Goal: Information Seeking & Learning: Learn about a topic

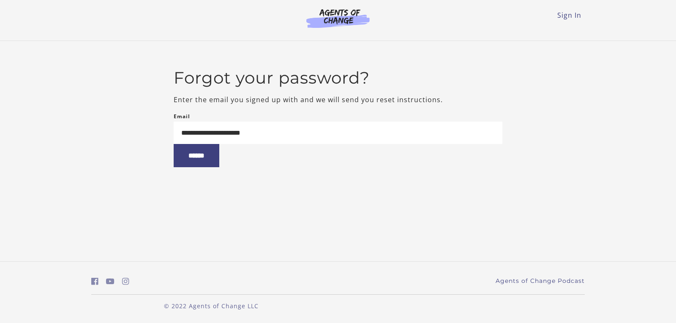
type input "**********"
click at [174, 144] on input "******" at bounding box center [197, 155] width 46 height 23
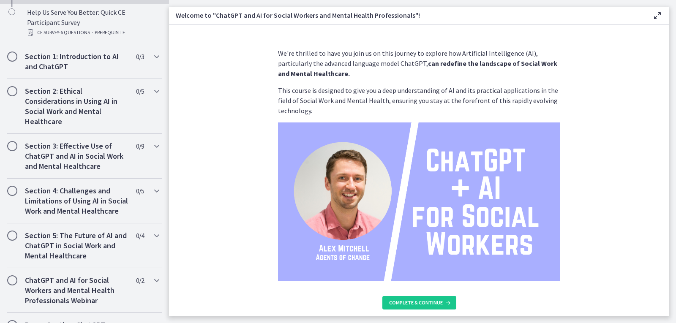
scroll to position [71, 0]
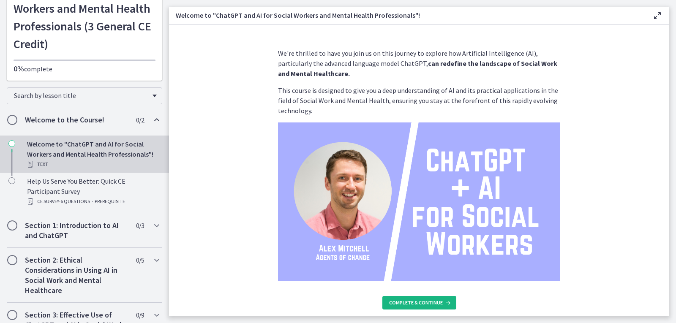
drag, startPoint x: 437, startPoint y: 307, endPoint x: 426, endPoint y: 299, distance: 13.9
click at [426, 299] on button "Complete & continue" at bounding box center [419, 303] width 74 height 14
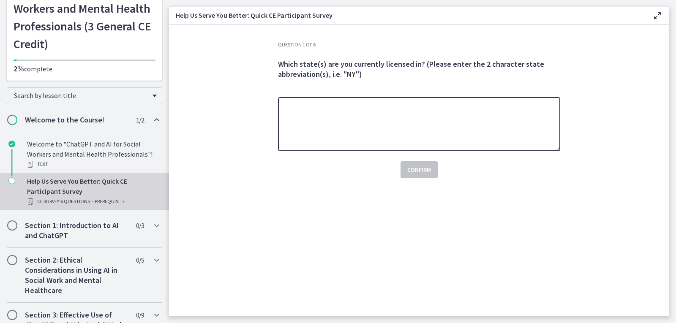
click at [405, 136] on textarea at bounding box center [419, 124] width 282 height 54
type textarea "*"
type textarea "**"
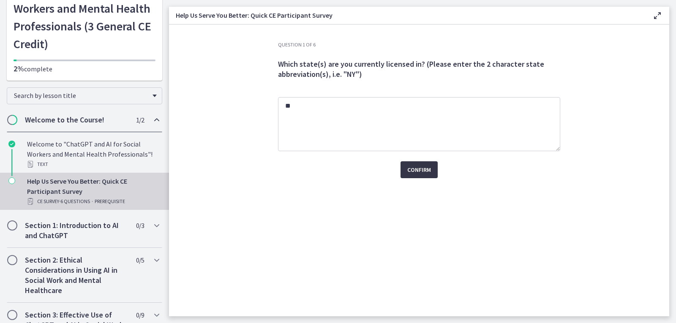
click at [422, 174] on span "Confirm" at bounding box center [419, 170] width 24 height 10
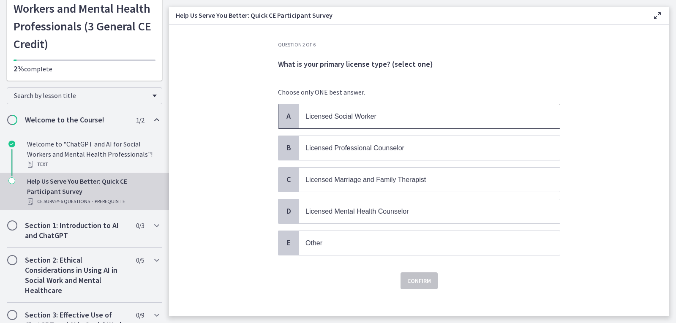
click at [402, 114] on p "Licensed Social Worker" at bounding box center [420, 116] width 231 height 11
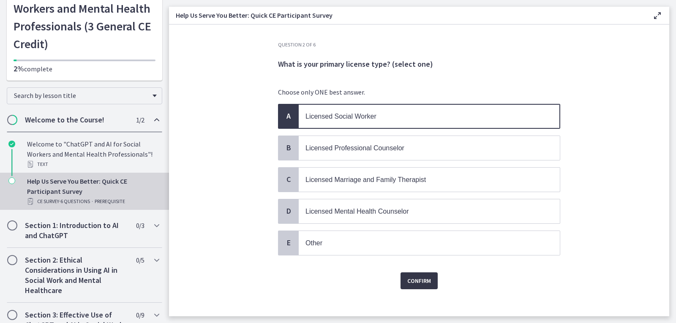
click at [419, 282] on span "Confirm" at bounding box center [419, 281] width 24 height 10
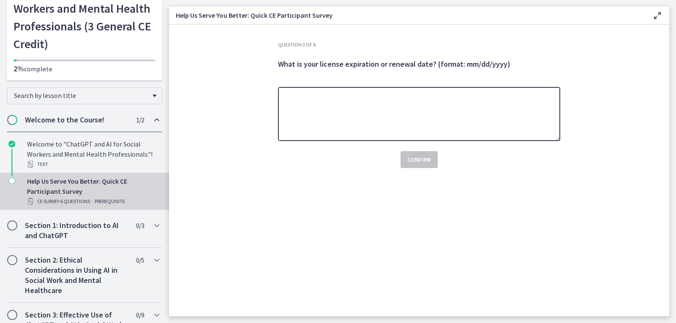
click at [422, 126] on textarea at bounding box center [419, 114] width 282 height 54
type textarea "**********"
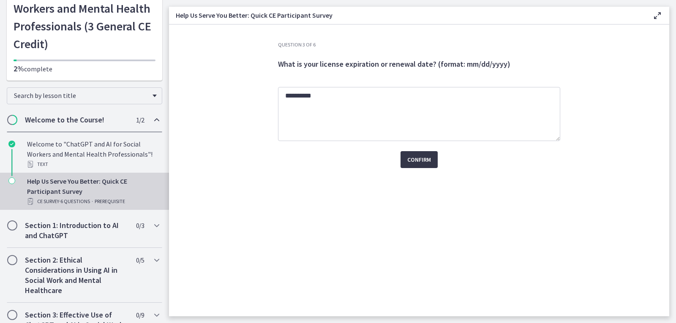
click at [422, 163] on span "Confirm" at bounding box center [419, 160] width 24 height 10
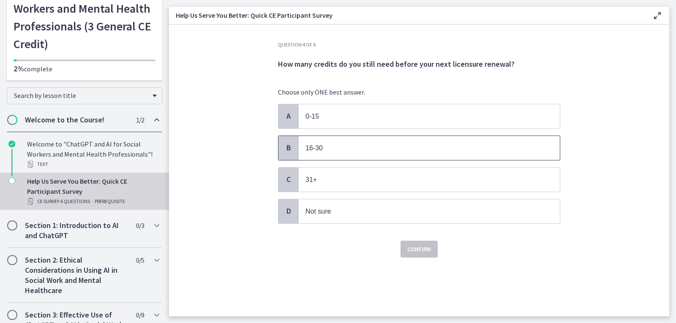
click at [416, 152] on p "16-30" at bounding box center [420, 148] width 231 height 11
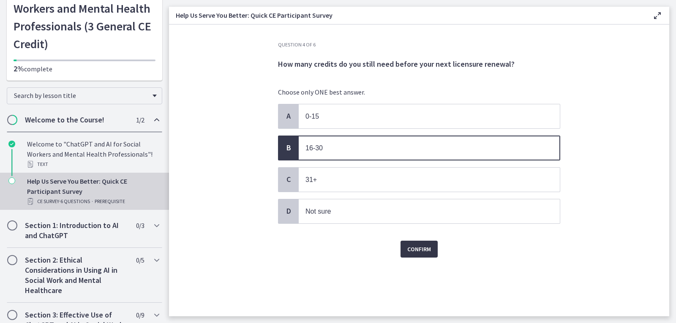
click at [423, 247] on span "Confirm" at bounding box center [419, 249] width 24 height 10
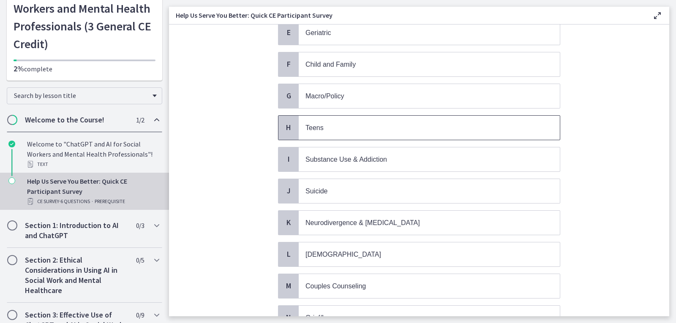
scroll to position [197, 0]
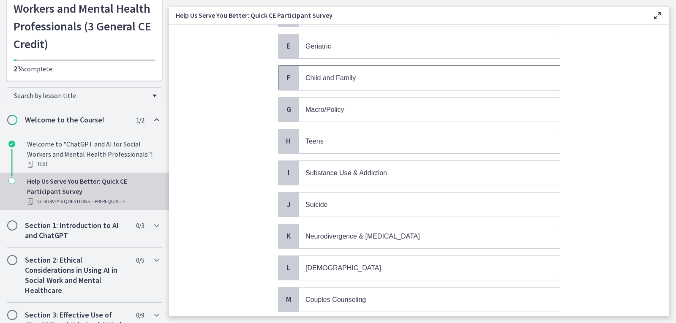
click at [417, 76] on p "Child and Family" at bounding box center [420, 78] width 231 height 11
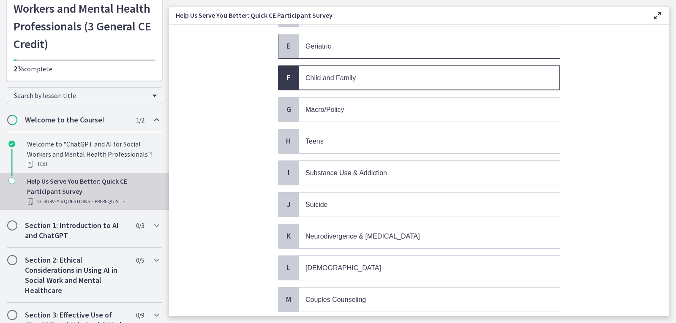
click at [423, 46] on p "Geriatric" at bounding box center [420, 46] width 231 height 11
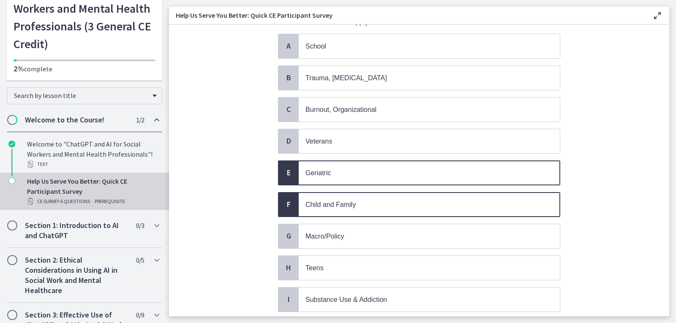
scroll to position [28, 0]
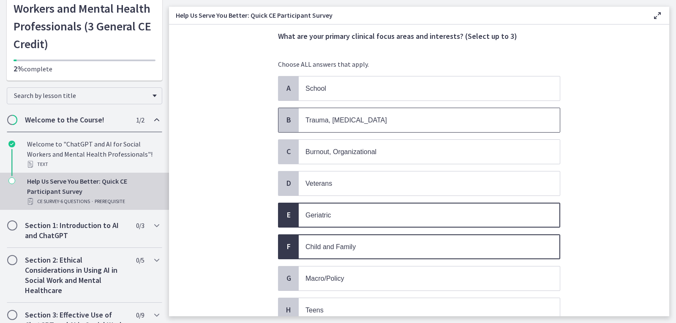
click at [416, 122] on p "Trauma, PTSD" at bounding box center [420, 120] width 231 height 11
click at [423, 95] on span "School" at bounding box center [429, 88] width 261 height 24
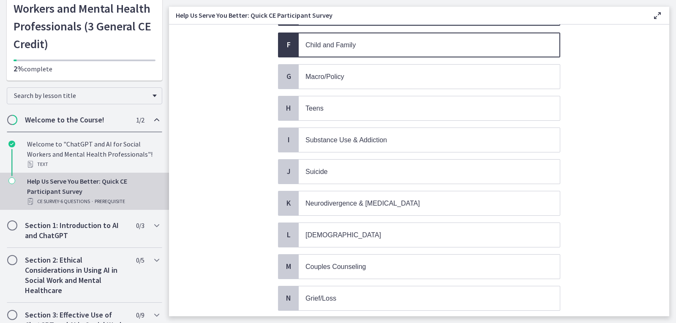
scroll to position [239, 0]
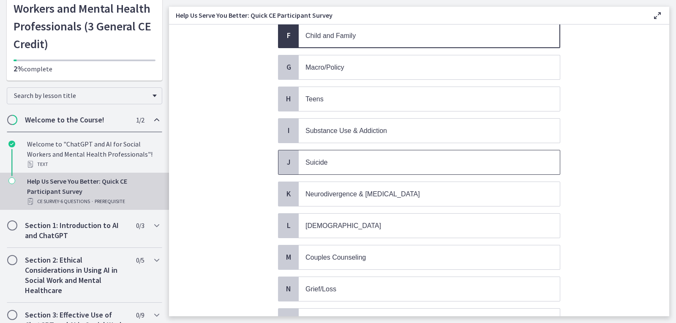
click at [404, 173] on span "Suicide" at bounding box center [429, 162] width 261 height 24
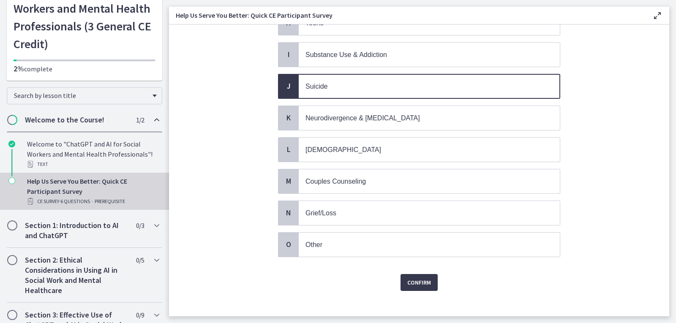
scroll to position [324, 0]
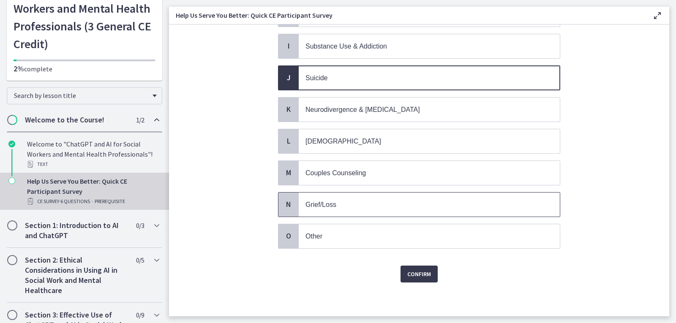
click at [398, 200] on p "Grief/Loss" at bounding box center [420, 204] width 231 height 11
click at [419, 273] on span "Confirm" at bounding box center [419, 274] width 24 height 10
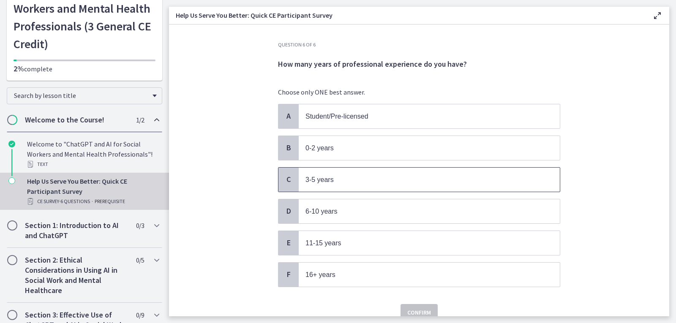
click at [401, 180] on p "3-5 years" at bounding box center [420, 179] width 231 height 11
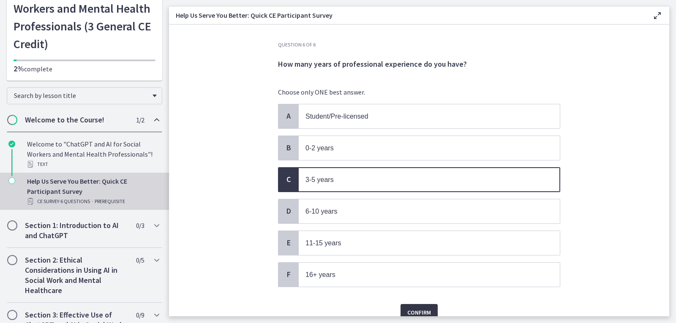
click at [412, 305] on button "Confirm" at bounding box center [418, 312] width 37 height 17
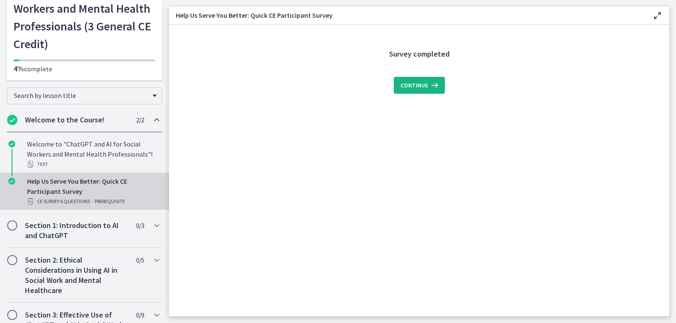
click at [429, 85] on icon at bounding box center [434, 85] width 12 height 10
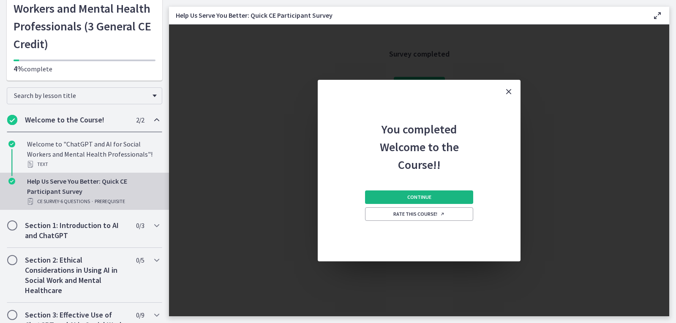
click at [451, 198] on button "Continue" at bounding box center [419, 197] width 108 height 14
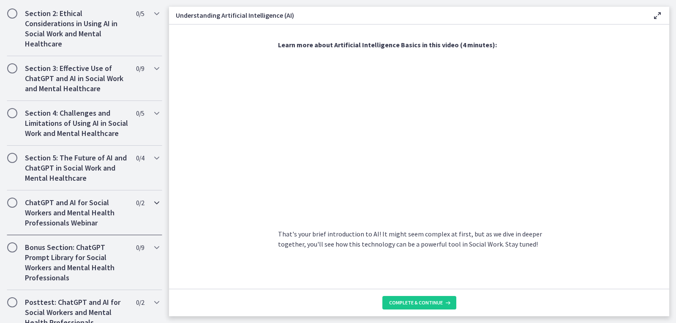
scroll to position [415, 0]
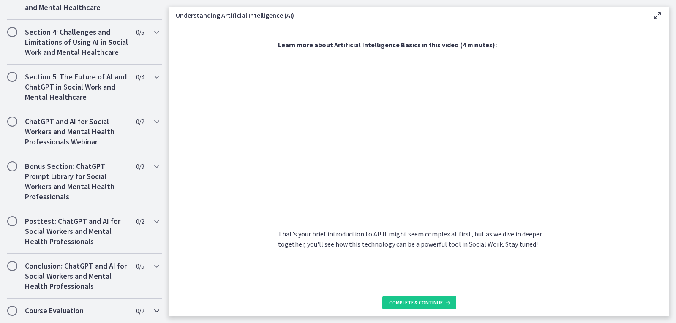
click at [109, 313] on h2 "Course Evaluation" at bounding box center [76, 311] width 103 height 10
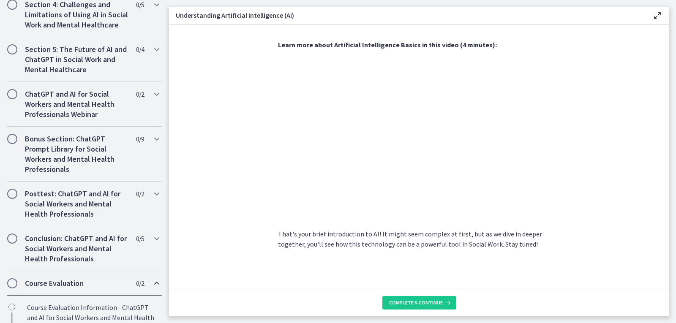
scroll to position [327, 0]
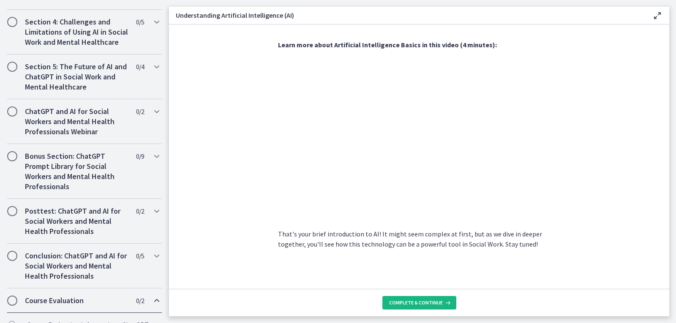
click at [409, 300] on span "Complete & continue" at bounding box center [416, 302] width 54 height 7
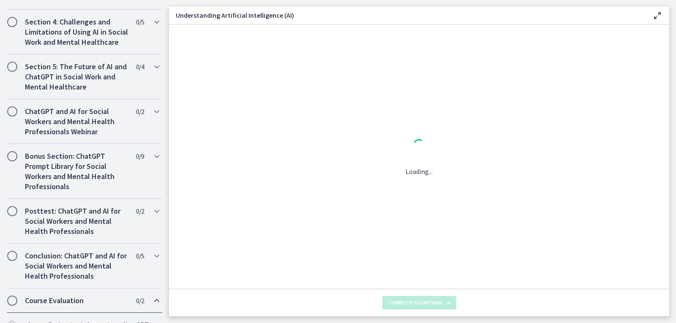
scroll to position [0, 0]
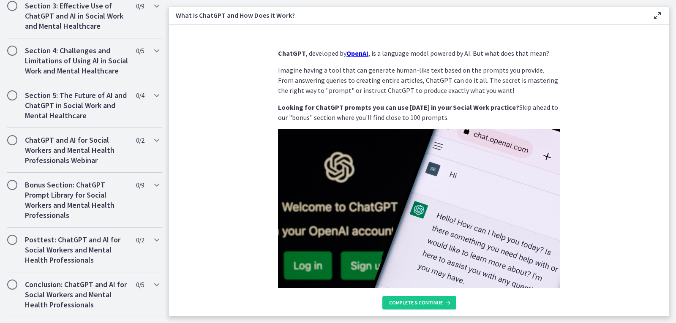
scroll to position [415, 0]
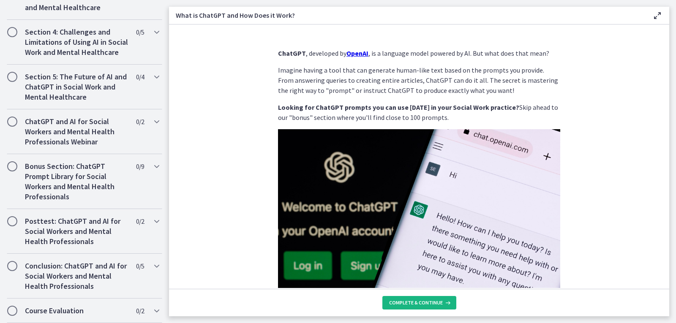
click at [411, 303] on span "Complete & continue" at bounding box center [416, 302] width 54 height 7
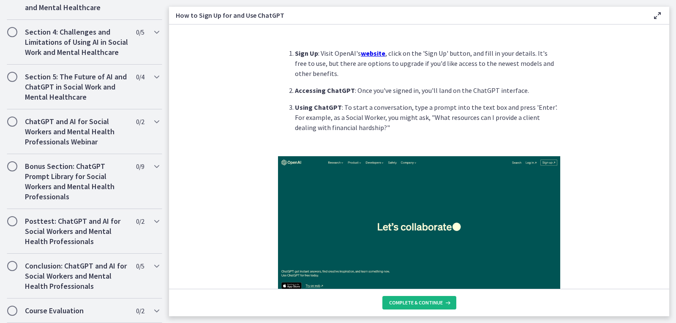
click at [411, 303] on span "Complete & continue" at bounding box center [416, 302] width 54 height 7
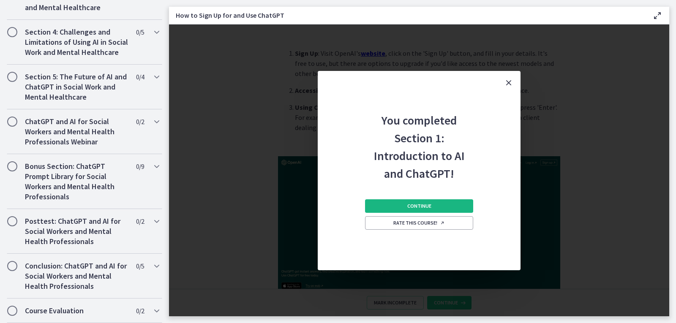
click at [444, 209] on button "Continue" at bounding box center [419, 206] width 108 height 14
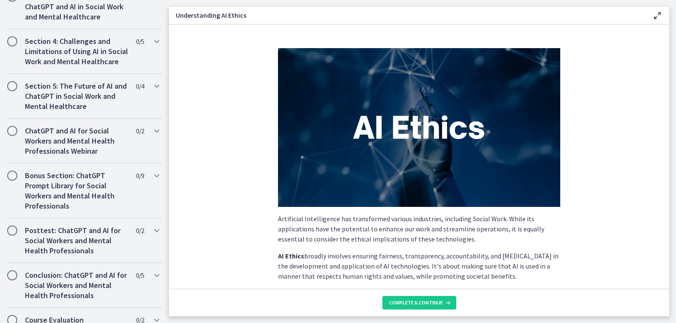
scroll to position [500, 0]
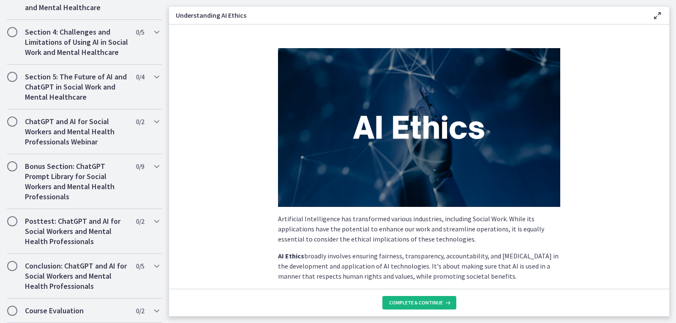
click at [414, 306] on span "Complete & continue" at bounding box center [416, 302] width 54 height 7
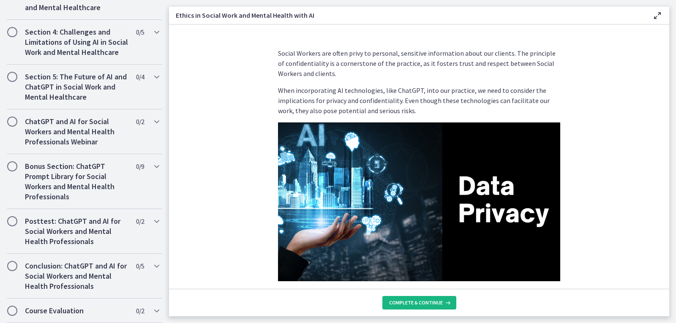
click at [414, 306] on span "Complete & continue" at bounding box center [416, 302] width 54 height 7
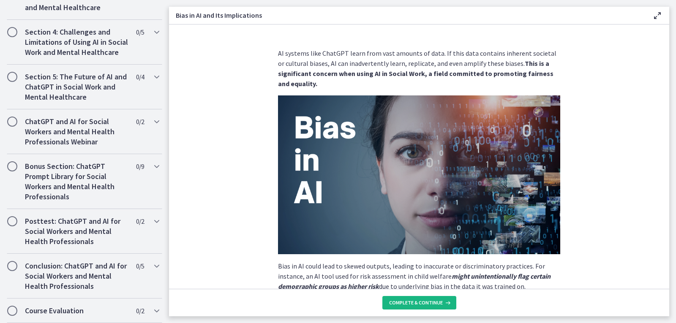
click at [414, 306] on span "Complete & continue" at bounding box center [416, 302] width 54 height 7
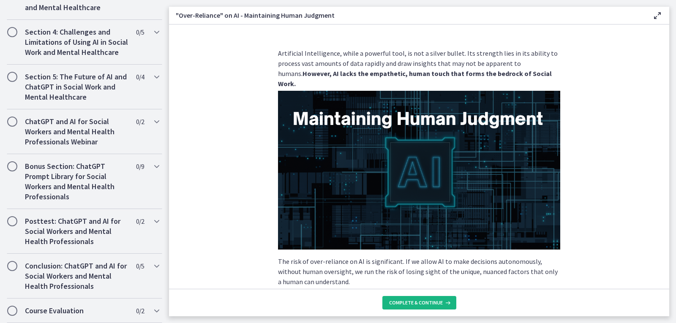
click at [414, 306] on span "Complete & continue" at bounding box center [416, 302] width 54 height 7
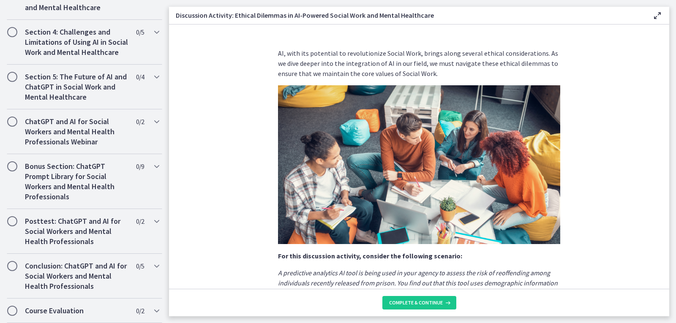
scroll to position [510, 0]
click at [414, 306] on span "Complete & continue" at bounding box center [416, 302] width 54 height 7
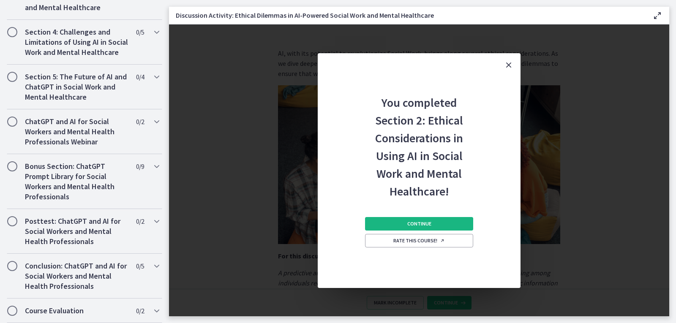
click at [442, 218] on button "Continue" at bounding box center [419, 224] width 108 height 14
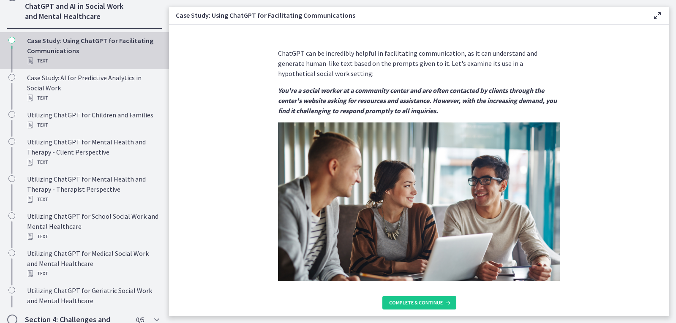
scroll to position [327, 0]
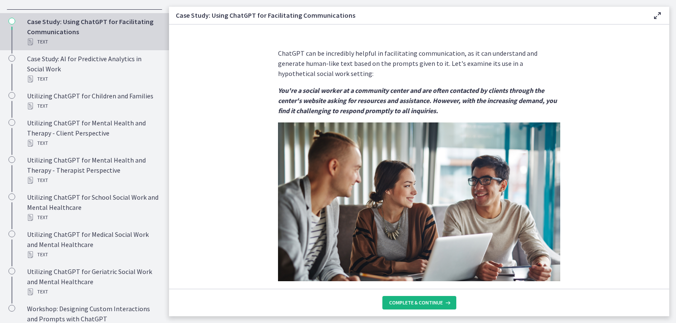
click at [441, 302] on span "Complete & continue" at bounding box center [416, 302] width 54 height 7
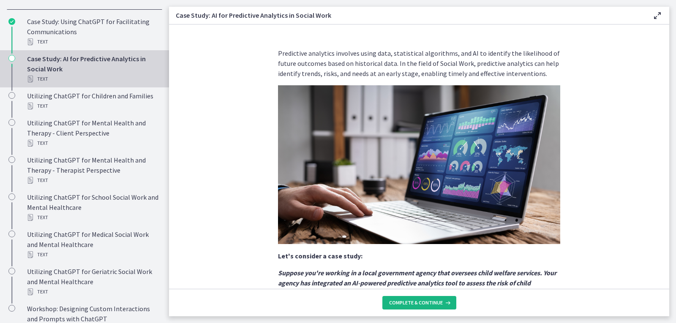
click at [441, 302] on span "Complete & continue" at bounding box center [416, 302] width 54 height 7
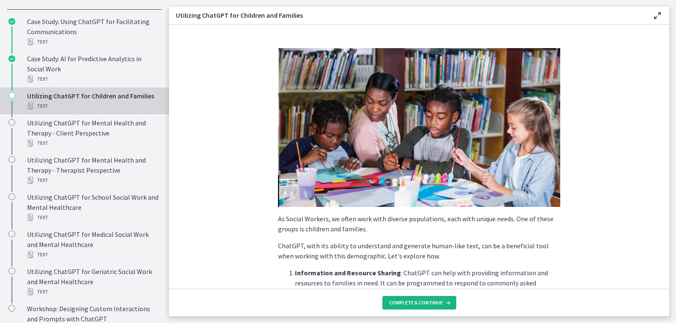
click at [441, 302] on span "Complete & continue" at bounding box center [416, 302] width 54 height 7
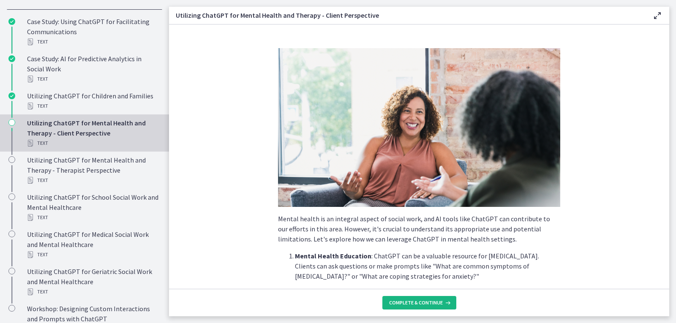
click at [441, 302] on span "Complete & continue" at bounding box center [416, 302] width 54 height 7
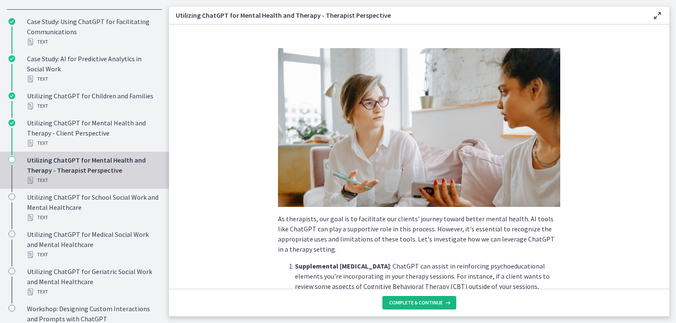
click at [441, 302] on span "Complete & continue" at bounding box center [416, 302] width 54 height 7
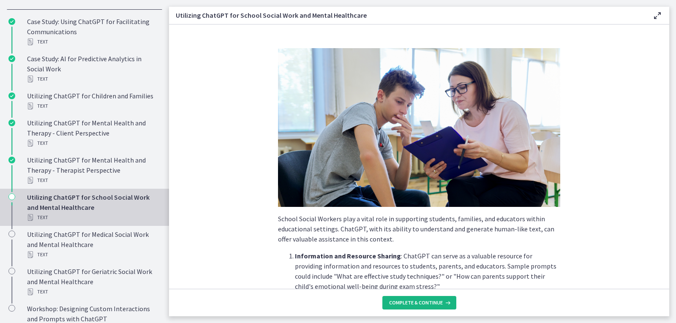
click at [441, 302] on span "Complete & continue" at bounding box center [416, 302] width 54 height 7
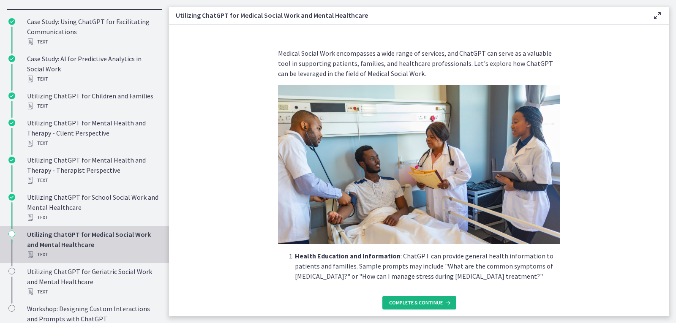
click at [441, 302] on span "Complete & continue" at bounding box center [416, 302] width 54 height 7
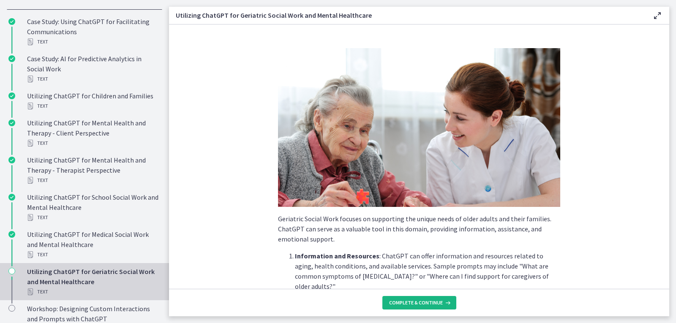
click at [441, 302] on span "Complete & continue" at bounding box center [416, 302] width 54 height 7
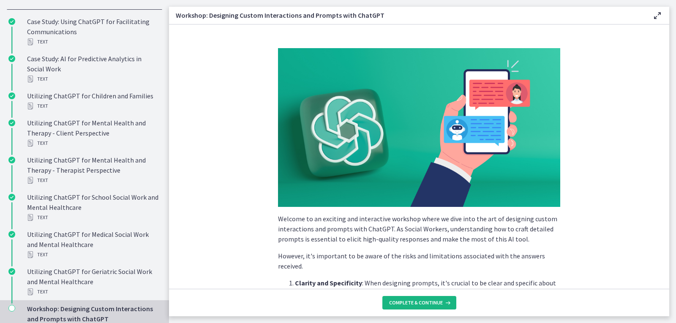
click at [441, 302] on span "Complete & continue" at bounding box center [416, 302] width 54 height 7
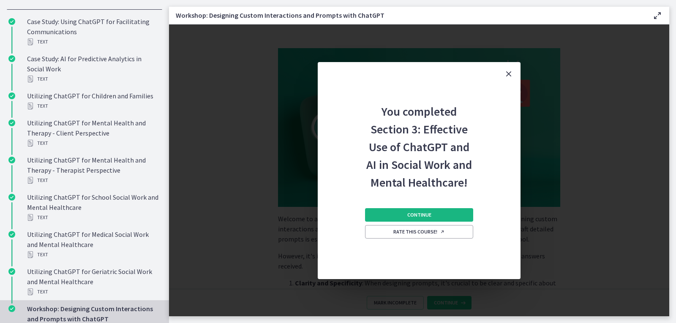
click at [431, 217] on button "Continue" at bounding box center [419, 215] width 108 height 14
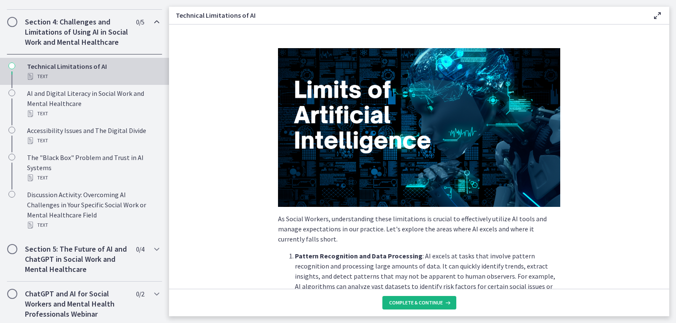
click at [430, 303] on span "Complete & continue" at bounding box center [416, 302] width 54 height 7
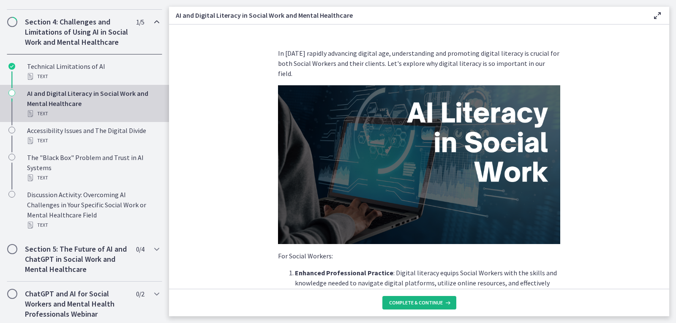
click at [430, 303] on span "Complete & continue" at bounding box center [416, 302] width 54 height 7
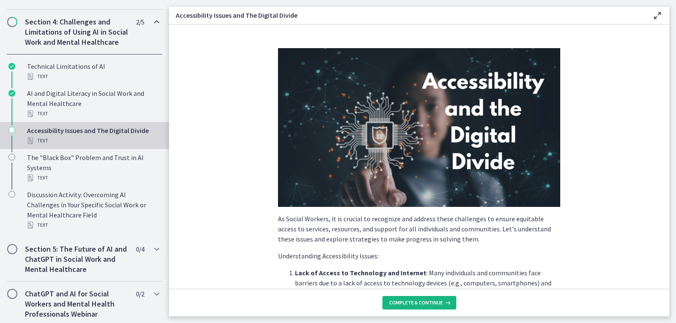
click at [430, 303] on span "Complete & continue" at bounding box center [416, 302] width 54 height 7
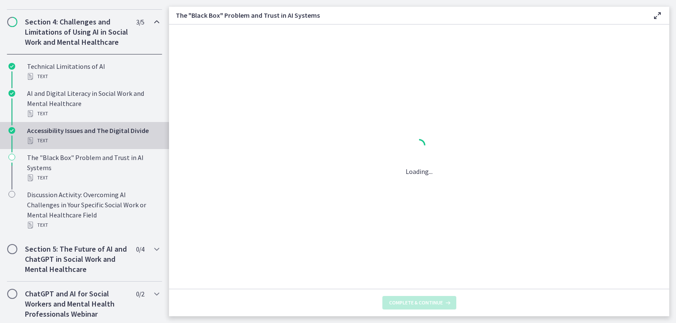
click at [430, 303] on span "Complete & continue" at bounding box center [416, 302] width 54 height 7
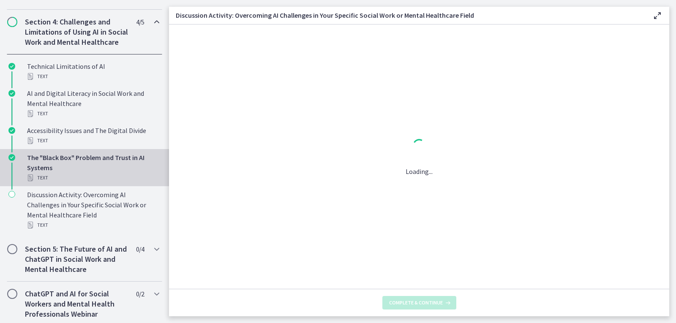
click at [430, 303] on span "Complete & continue" at bounding box center [416, 302] width 54 height 7
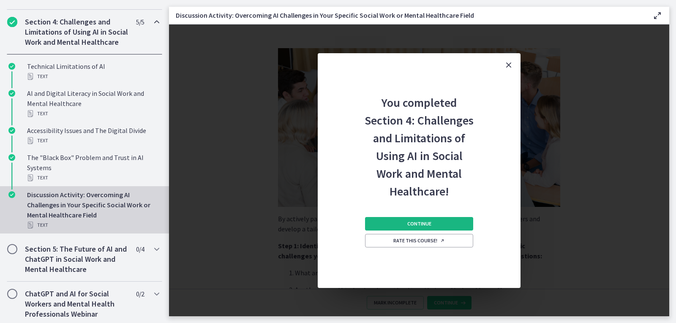
click at [454, 226] on button "Continue" at bounding box center [419, 224] width 108 height 14
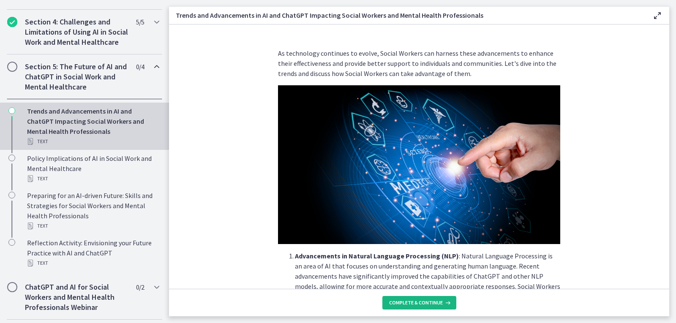
click at [428, 306] on button "Complete & continue" at bounding box center [419, 303] width 74 height 14
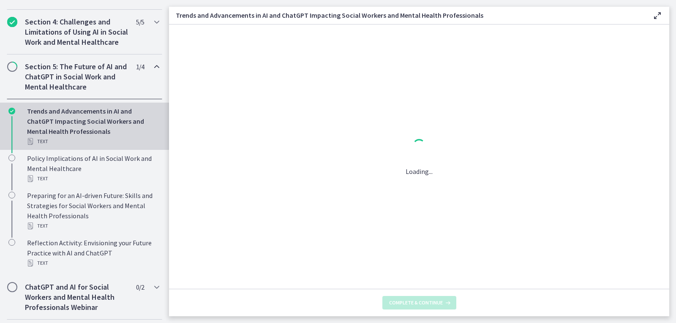
click at [428, 306] on button "Complete & continue" at bounding box center [419, 303] width 74 height 14
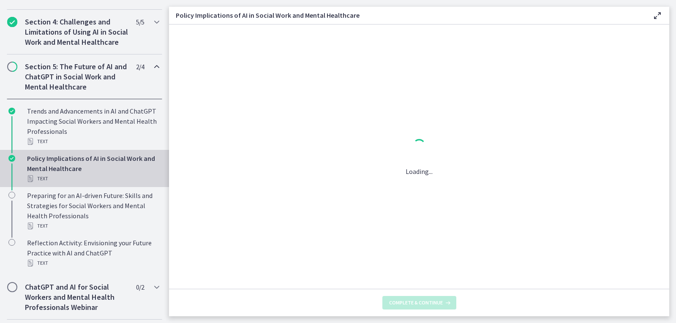
click at [428, 306] on button "Complete & continue" at bounding box center [419, 303] width 74 height 14
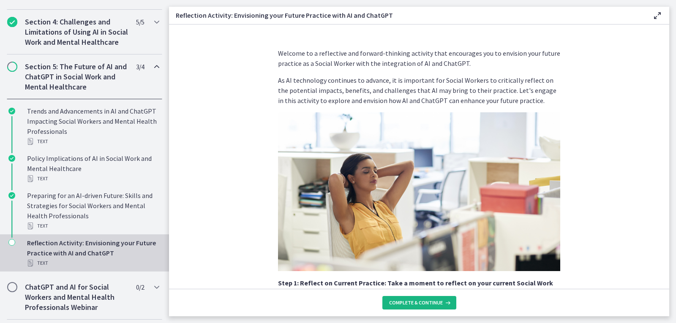
click at [428, 306] on button "Complete & continue" at bounding box center [419, 303] width 74 height 14
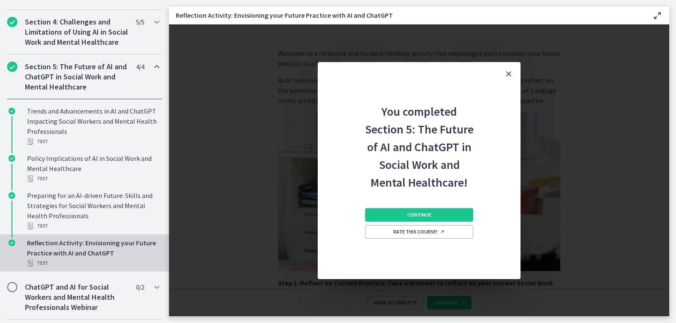
click at [428, 306] on div "You completed Section 5: The Future of AI and ChatGPT in Social Work and Mental…" at bounding box center [419, 170] width 500 height 292
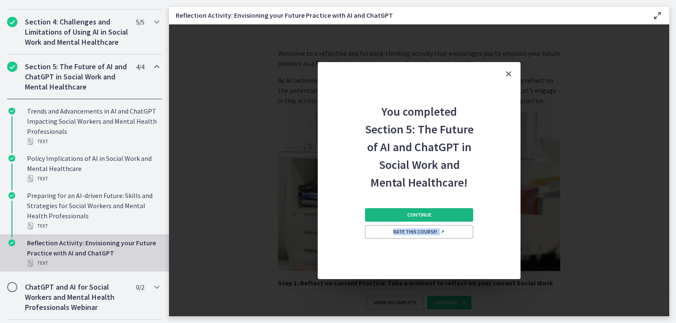
click at [450, 215] on button "Continue" at bounding box center [419, 215] width 108 height 14
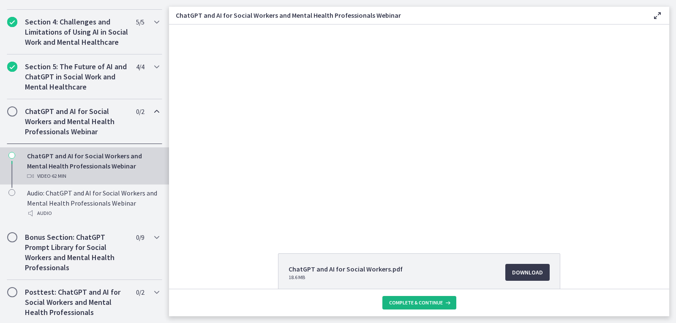
click at [430, 303] on span "Complete & continue" at bounding box center [416, 302] width 54 height 7
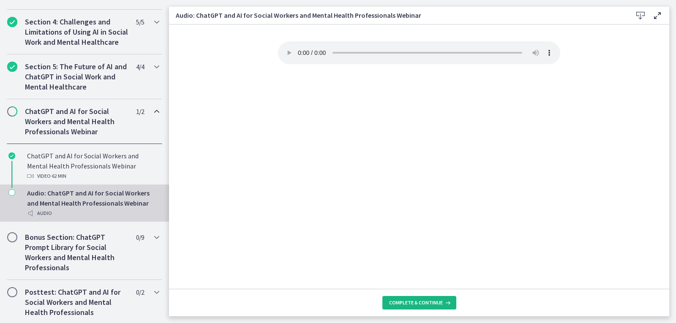
click at [430, 303] on span "Complete & continue" at bounding box center [416, 302] width 54 height 7
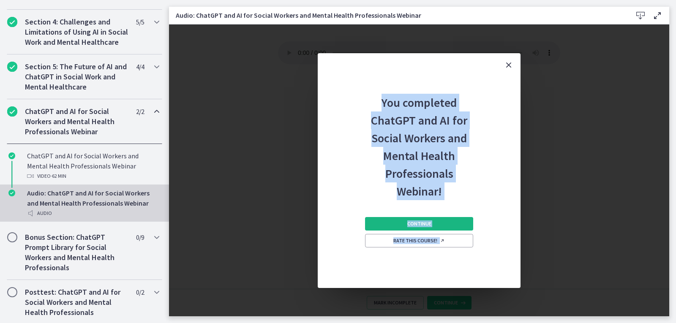
click at [434, 222] on button "Continue" at bounding box center [419, 224] width 108 height 14
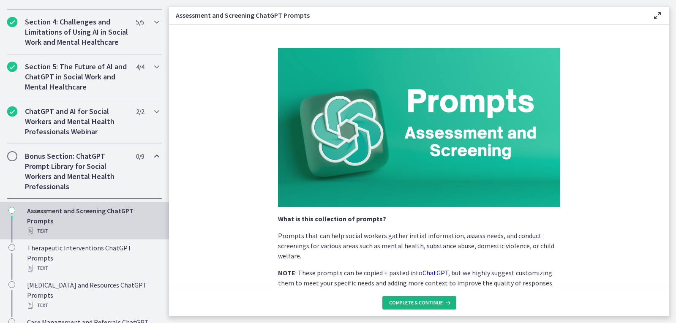
click at [428, 298] on button "Complete & continue" at bounding box center [419, 303] width 74 height 14
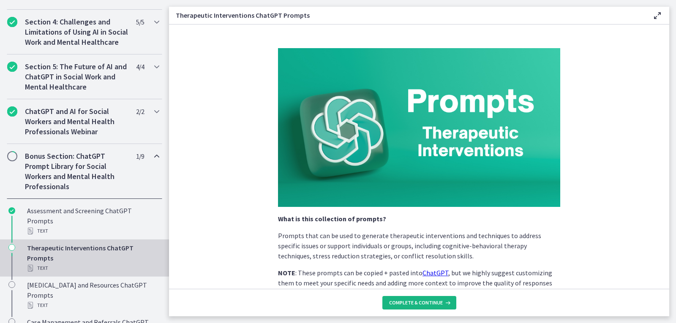
click at [435, 302] on span "Complete & continue" at bounding box center [416, 302] width 54 height 7
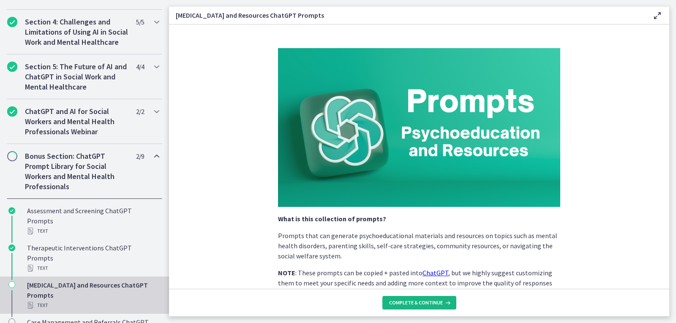
click at [435, 302] on span "Complete & continue" at bounding box center [416, 302] width 54 height 7
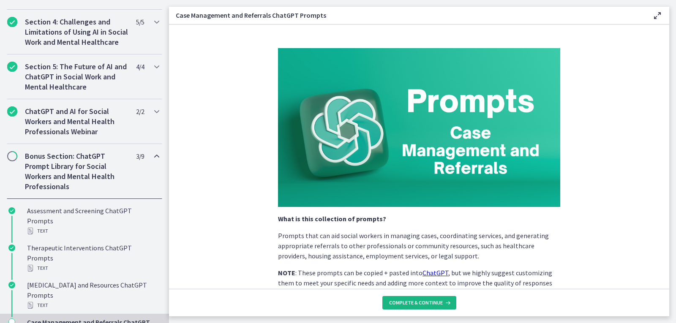
click at [435, 302] on span "Complete & continue" at bounding box center [416, 302] width 54 height 7
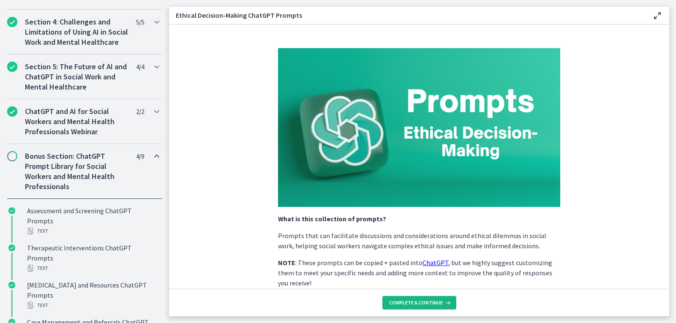
click at [435, 302] on span "Complete & continue" at bounding box center [416, 302] width 54 height 7
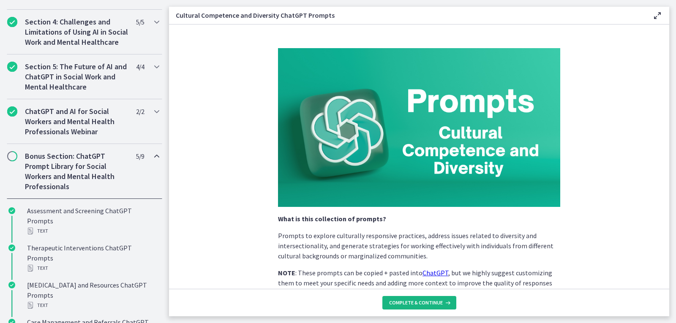
click at [435, 302] on span "Complete & continue" at bounding box center [416, 302] width 54 height 7
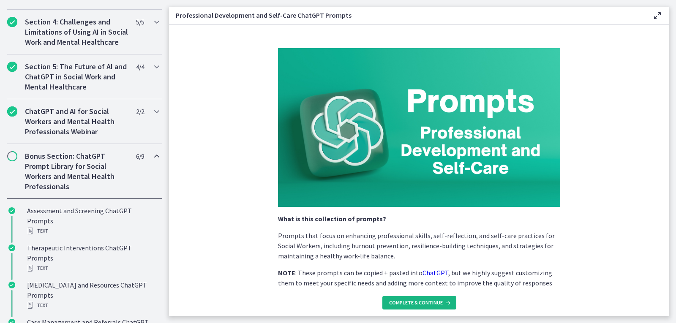
click at [435, 302] on span "Complete & continue" at bounding box center [416, 302] width 54 height 7
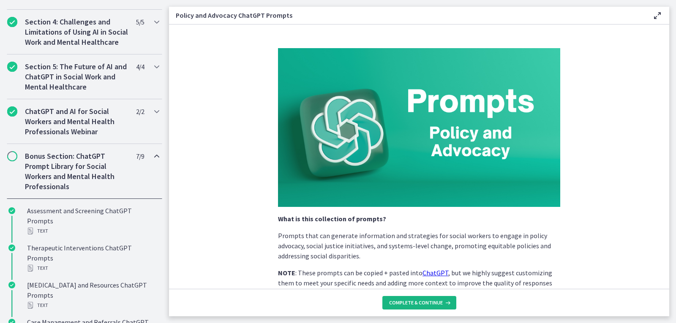
click at [435, 302] on span "Complete & continue" at bounding box center [416, 302] width 54 height 7
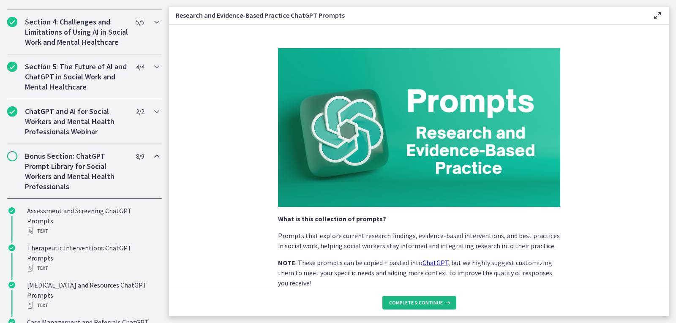
click at [435, 302] on span "Complete & continue" at bounding box center [416, 302] width 54 height 7
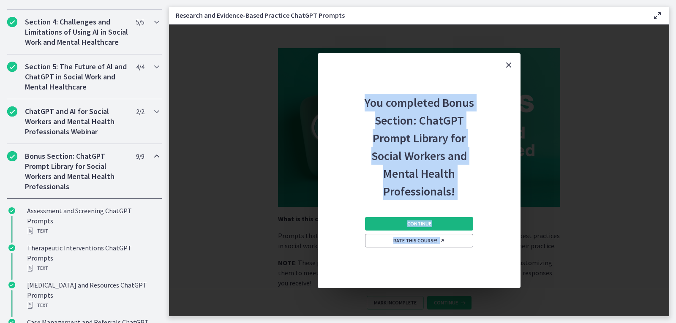
click at [439, 218] on button "Continue" at bounding box center [419, 224] width 108 height 14
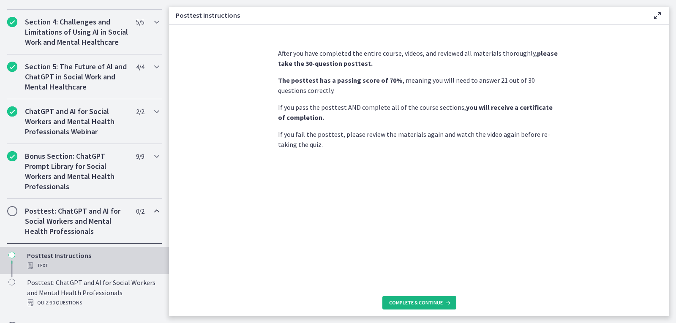
click at [439, 299] on button "Complete & continue" at bounding box center [419, 303] width 74 height 14
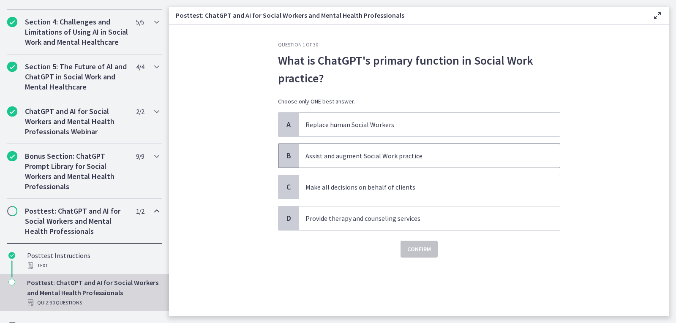
click at [438, 154] on p "Assist and augment Social Work practice" at bounding box center [420, 156] width 231 height 10
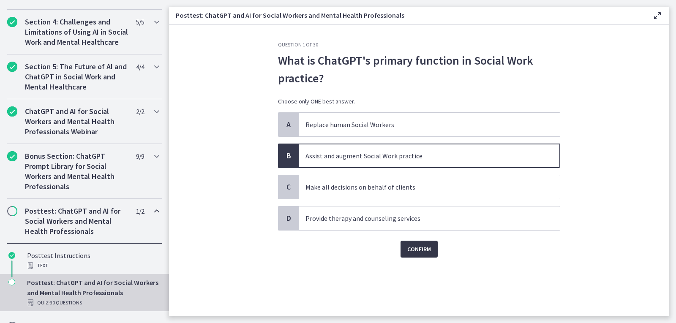
click at [427, 244] on span "Confirm" at bounding box center [419, 249] width 24 height 10
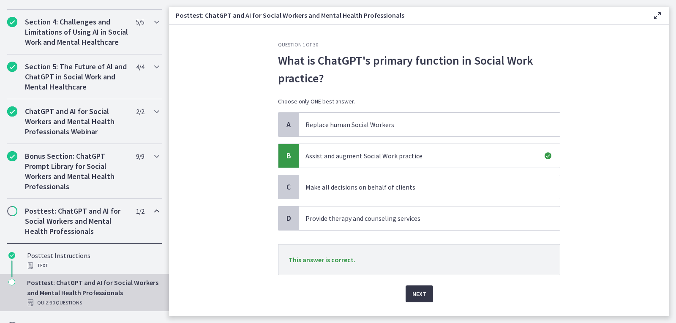
click at [424, 294] on button "Next" at bounding box center [418, 294] width 27 height 17
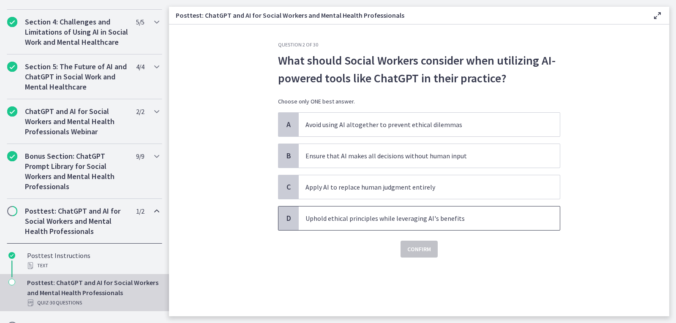
click at [430, 224] on span "Uphold ethical principles while leveraging AI's benefits" at bounding box center [429, 219] width 261 height 24
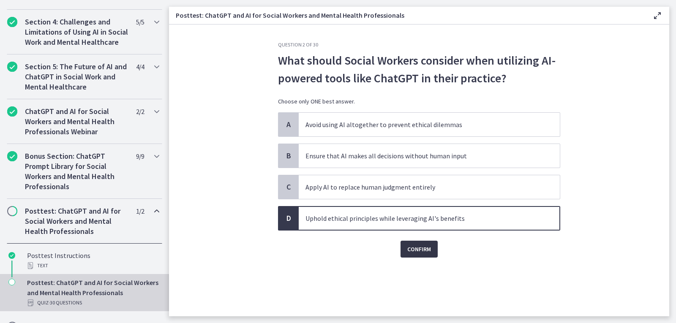
click at [420, 253] on span "Confirm" at bounding box center [419, 249] width 24 height 10
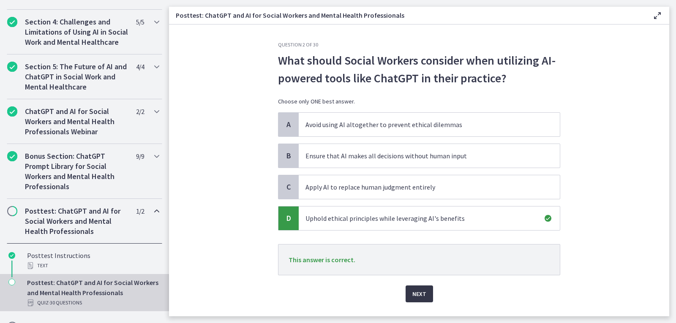
click at [419, 299] on span "Next" at bounding box center [419, 294] width 14 height 10
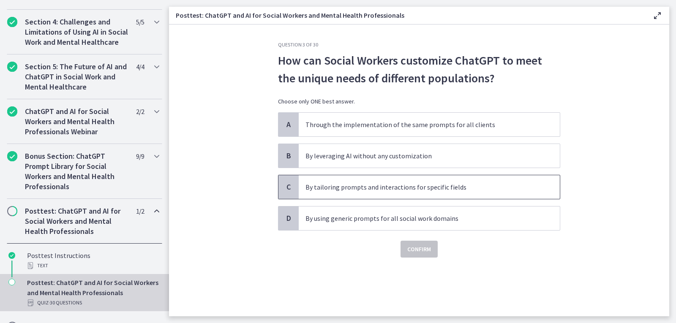
click at [464, 183] on p "By tailoring prompts and interactions for specific fields" at bounding box center [420, 187] width 231 height 10
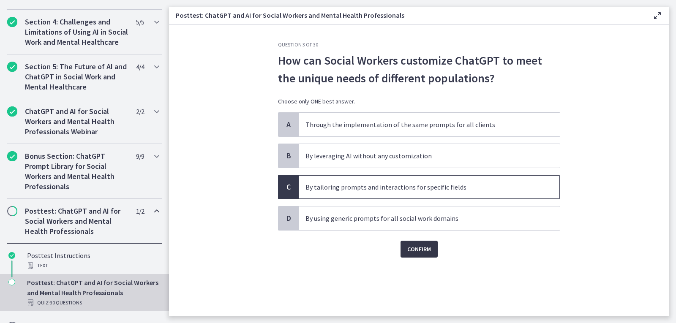
click at [430, 247] on span "Confirm" at bounding box center [419, 249] width 24 height 10
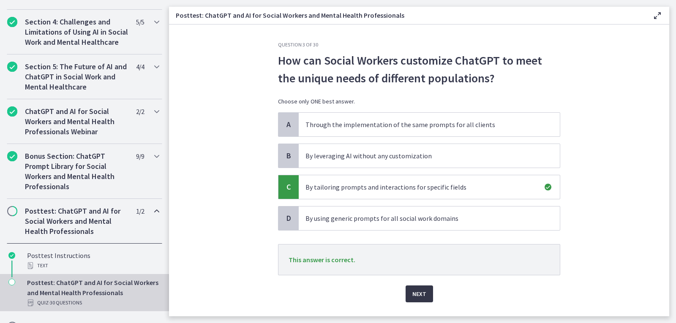
click at [425, 299] on button "Next" at bounding box center [418, 294] width 27 height 17
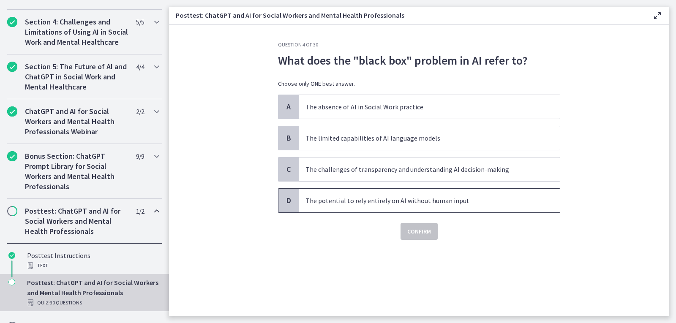
click at [473, 193] on span "The potential to rely entirely on AI without human input" at bounding box center [429, 201] width 261 height 24
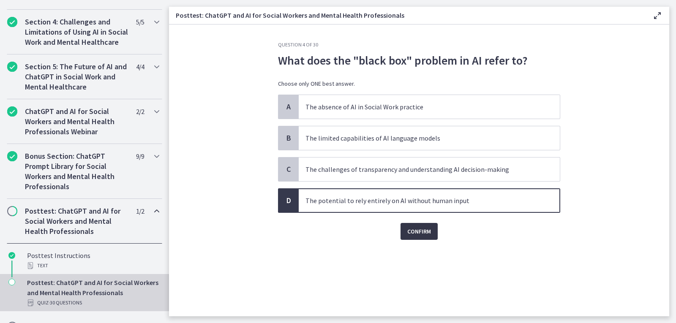
click at [432, 225] on button "Confirm" at bounding box center [418, 231] width 37 height 17
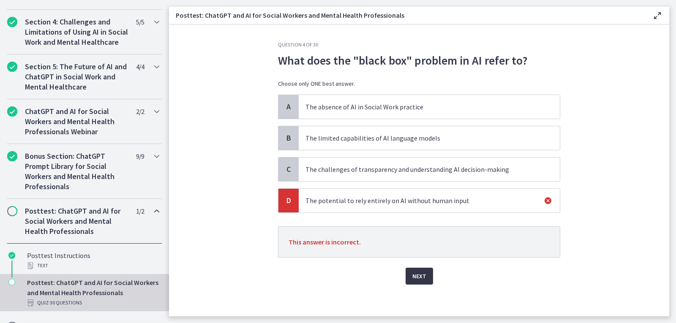
click at [420, 276] on span "Next" at bounding box center [419, 276] width 14 height 10
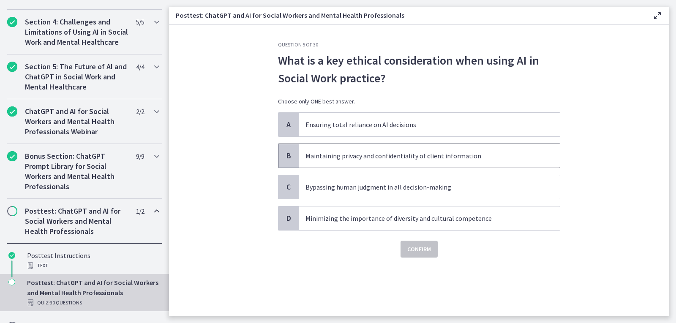
click at [492, 159] on p "Maintaining privacy and confidentiality of client information" at bounding box center [420, 156] width 231 height 10
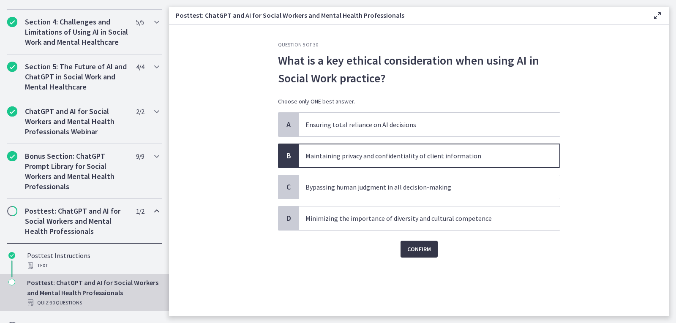
click at [431, 246] on span "Confirm" at bounding box center [419, 249] width 24 height 10
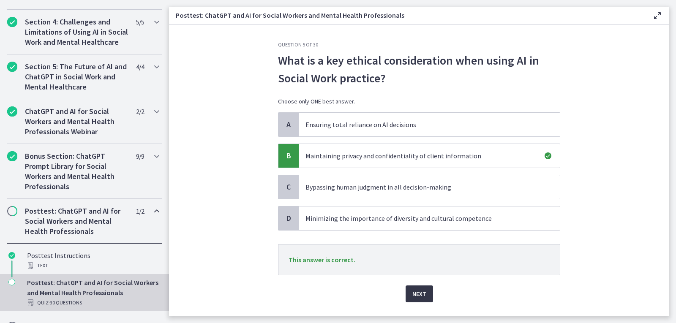
click at [418, 298] on span "Next" at bounding box center [419, 294] width 14 height 10
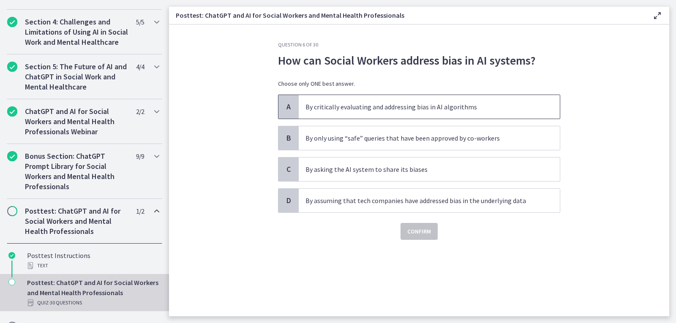
click at [420, 102] on p "By critically evaluating and addressing bias in AI algorithms" at bounding box center [420, 107] width 231 height 10
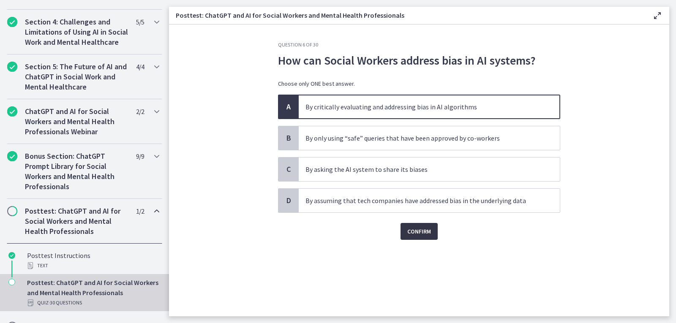
click at [429, 229] on span "Confirm" at bounding box center [419, 231] width 24 height 10
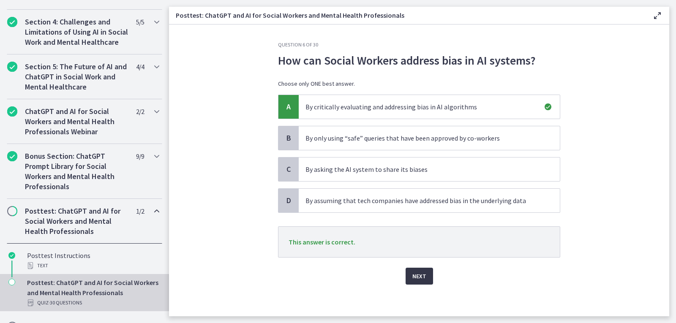
click at [426, 280] on button "Next" at bounding box center [418, 276] width 27 height 17
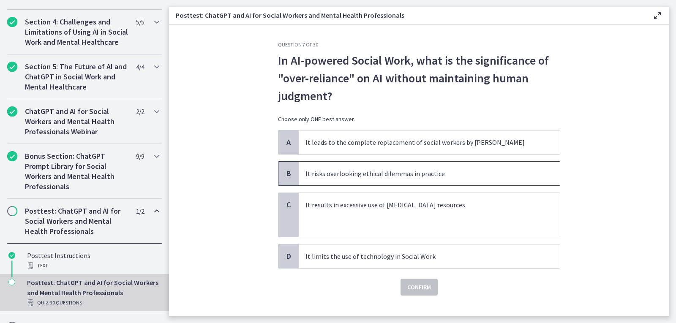
click at [545, 185] on span "It risks overlooking ethical dilemmas in practice" at bounding box center [429, 174] width 261 height 24
click at [419, 288] on span "Confirm" at bounding box center [419, 287] width 24 height 10
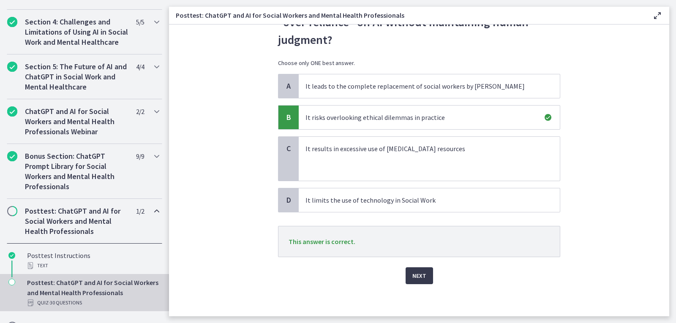
scroll to position [58, 0]
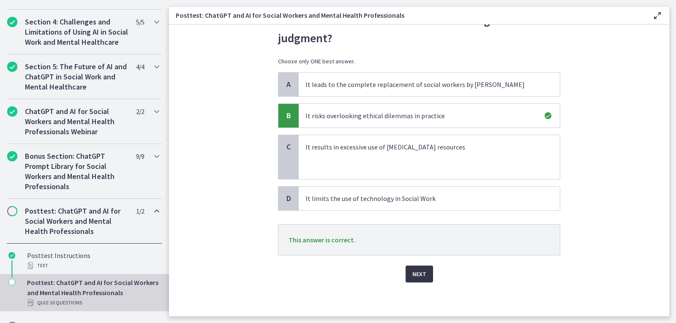
click at [421, 273] on span "Next" at bounding box center [419, 274] width 14 height 10
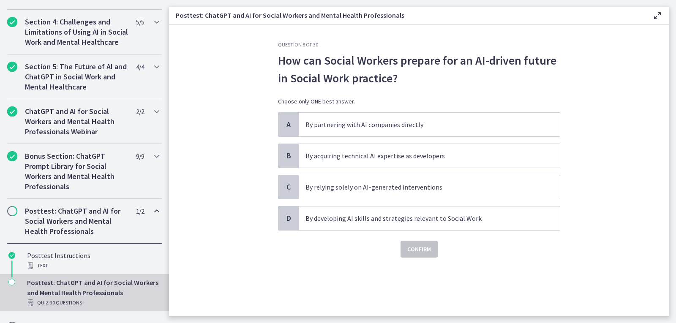
scroll to position [0, 0]
click at [461, 226] on span "By developing AI skills and strategies relevant to Social Work" at bounding box center [429, 219] width 261 height 24
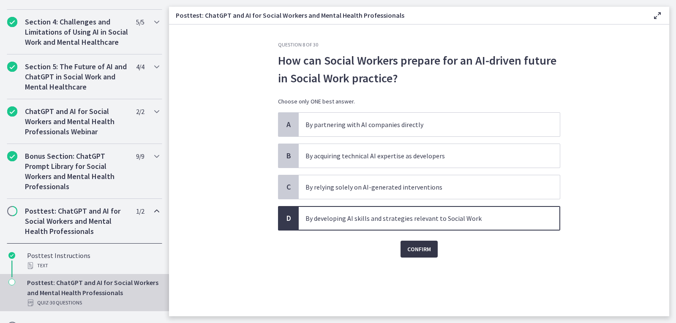
click at [426, 248] on span "Confirm" at bounding box center [419, 249] width 24 height 10
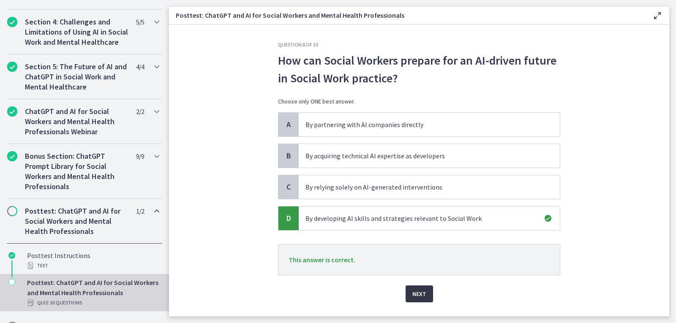
click at [419, 298] on span "Next" at bounding box center [419, 294] width 14 height 10
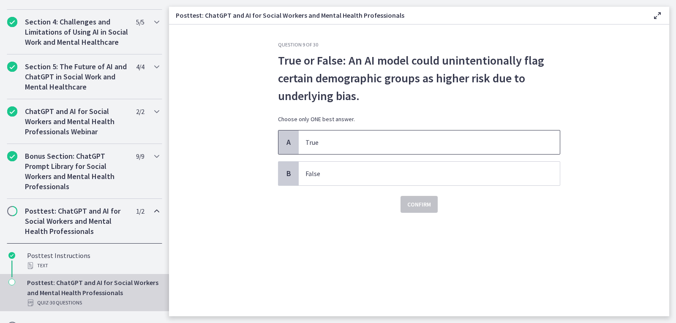
click at [432, 144] on p "True" at bounding box center [420, 142] width 231 height 10
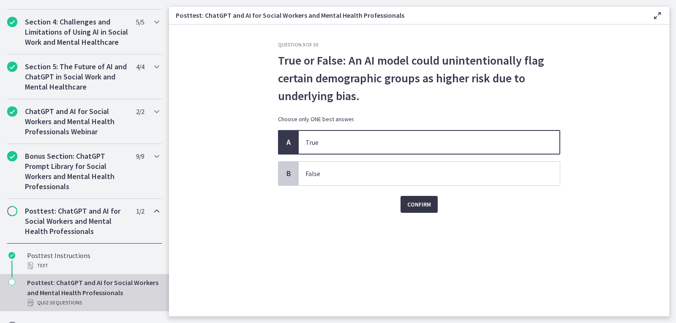
click at [425, 204] on span "Confirm" at bounding box center [419, 204] width 24 height 10
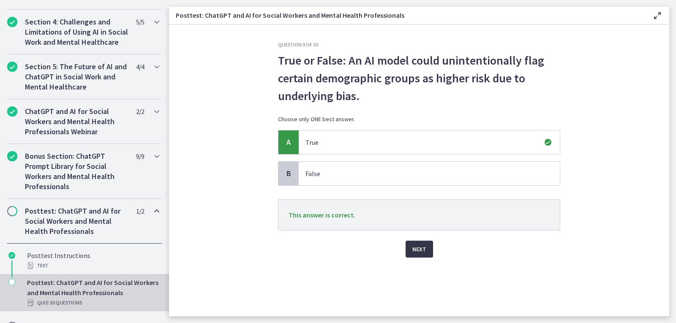
click at [425, 254] on span "Next" at bounding box center [419, 249] width 14 height 10
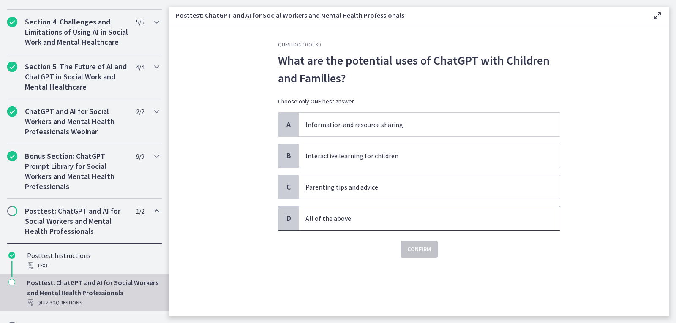
click at [430, 220] on p "All of the above" at bounding box center [420, 218] width 231 height 10
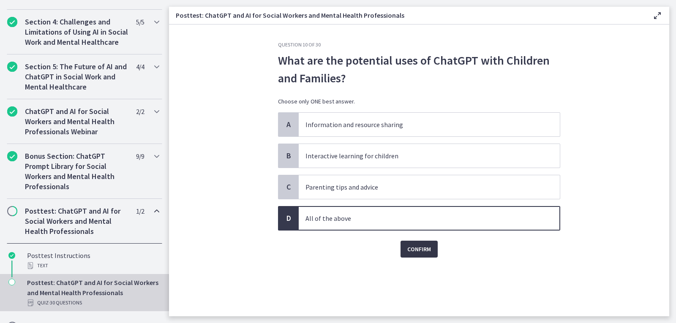
click at [423, 248] on span "Confirm" at bounding box center [419, 249] width 24 height 10
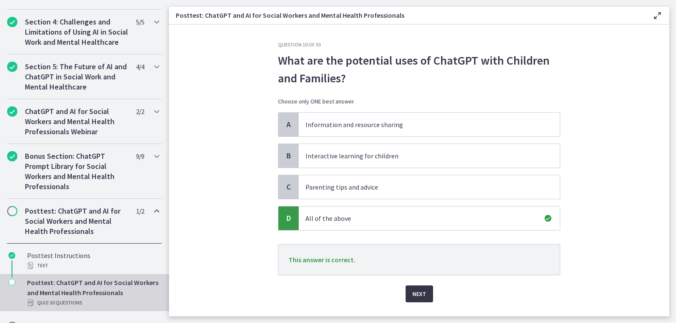
click at [422, 293] on span "Next" at bounding box center [419, 294] width 14 height 10
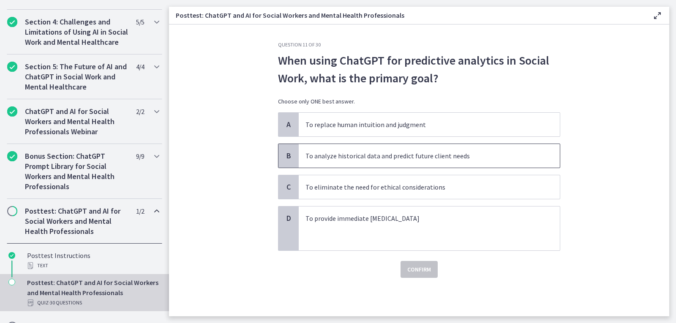
click at [453, 155] on p "To analyze historical data and predict future client needs" at bounding box center [420, 156] width 231 height 10
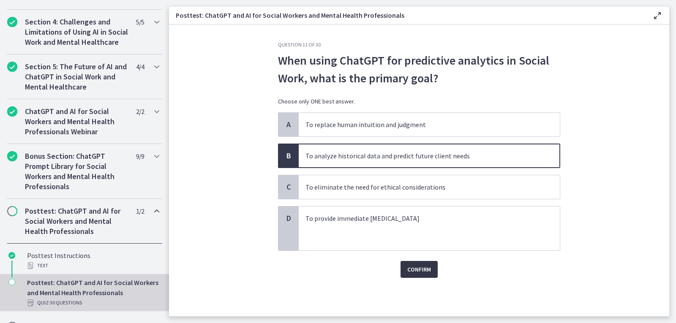
click at [432, 269] on button "Confirm" at bounding box center [418, 269] width 37 height 17
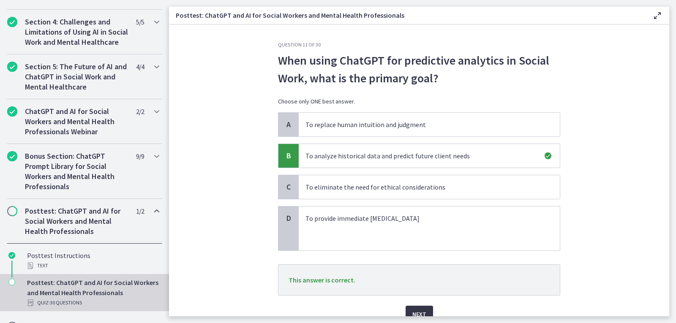
click at [416, 310] on span "Next" at bounding box center [419, 314] width 14 height 10
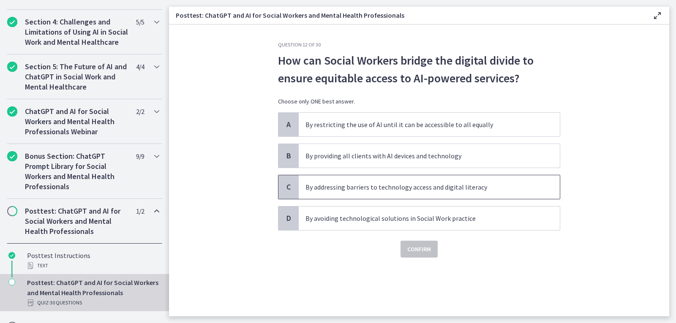
click at [487, 191] on p "By addressing barriers to technology access and digital literacy" at bounding box center [420, 187] width 231 height 10
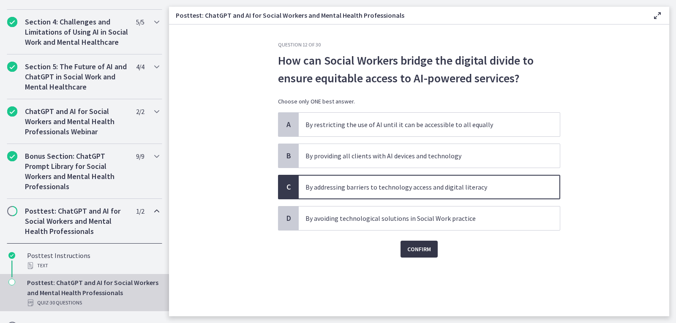
click at [432, 249] on button "Confirm" at bounding box center [418, 249] width 37 height 17
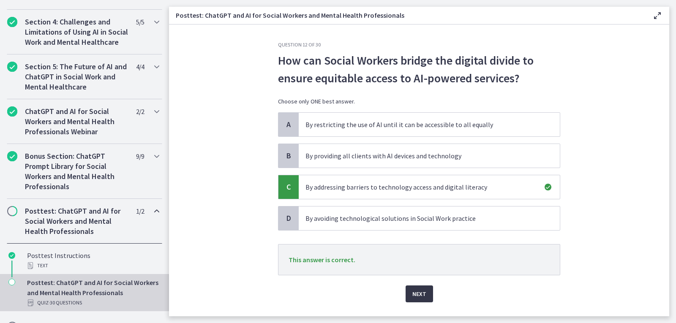
click at [417, 300] on button "Next" at bounding box center [418, 294] width 27 height 17
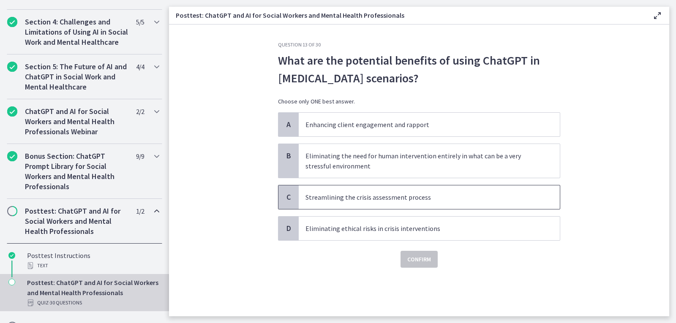
click at [421, 204] on span "Streamlining the crisis assessment process" at bounding box center [429, 197] width 261 height 24
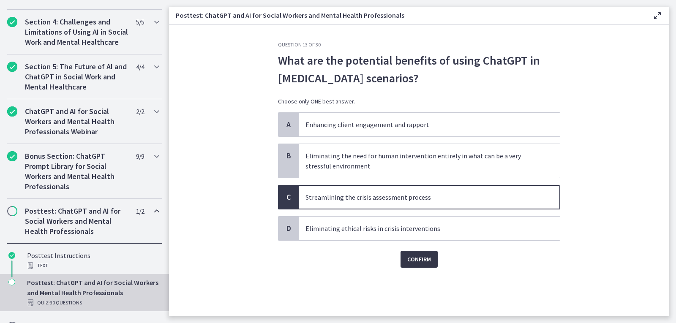
click at [421, 265] on button "Confirm" at bounding box center [418, 259] width 37 height 17
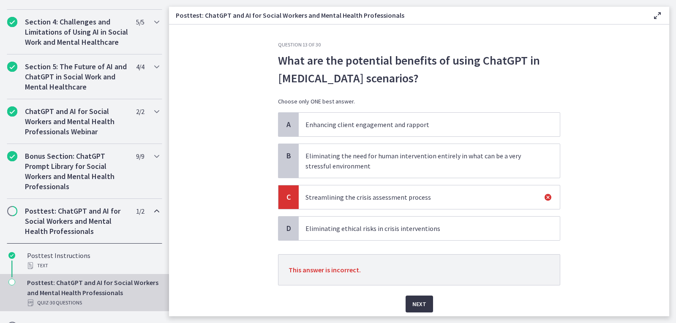
click at [417, 304] on span "Next" at bounding box center [419, 304] width 14 height 10
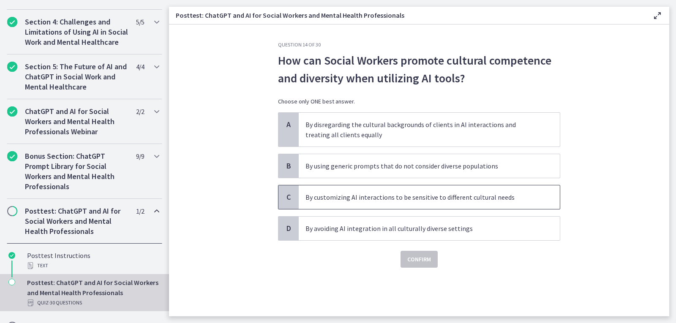
click at [464, 204] on span "By customizing AI interactions to be sensitive to different cultural needs" at bounding box center [429, 197] width 261 height 24
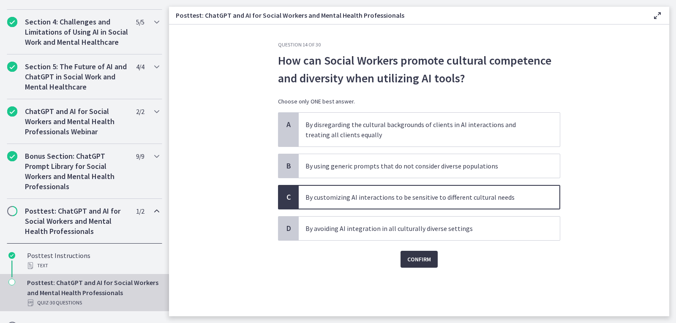
click at [434, 259] on button "Confirm" at bounding box center [418, 259] width 37 height 17
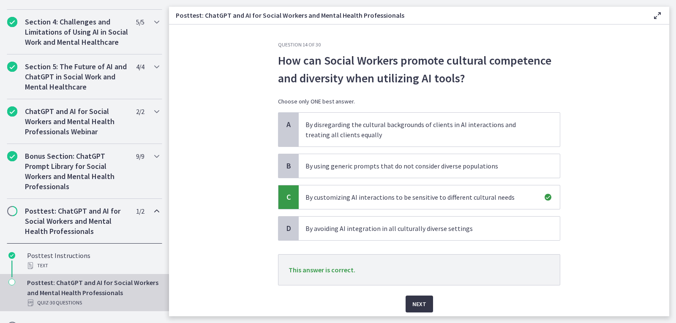
click at [416, 304] on span "Next" at bounding box center [419, 304] width 14 height 10
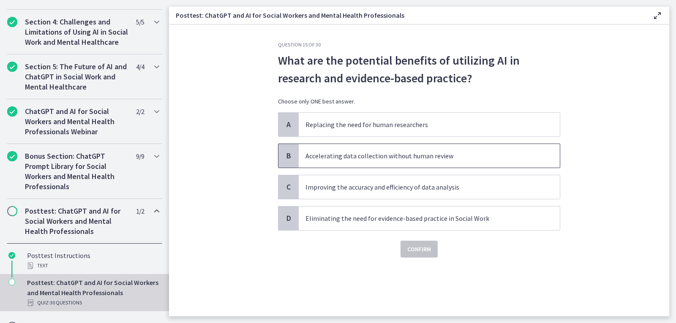
click at [457, 147] on span "Accelerating data collection without human review" at bounding box center [429, 156] width 261 height 24
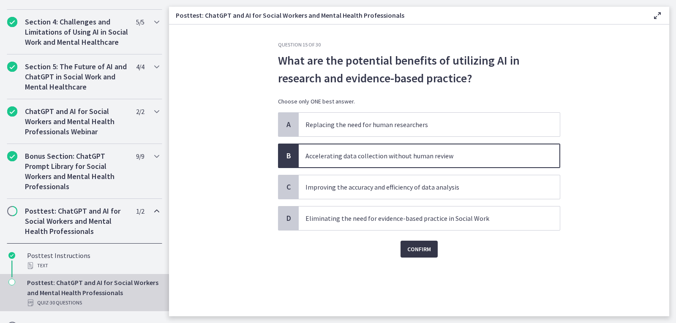
click at [431, 251] on button "Confirm" at bounding box center [418, 249] width 37 height 17
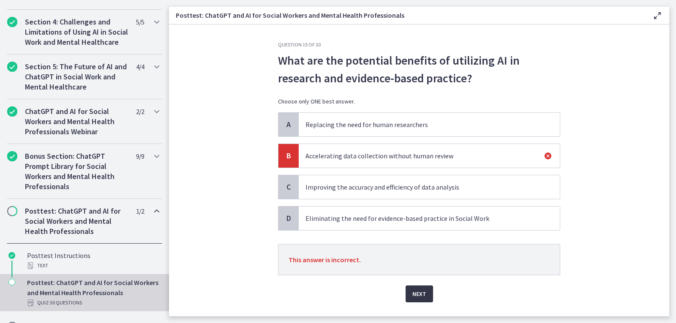
click at [420, 300] on button "Next" at bounding box center [418, 294] width 27 height 17
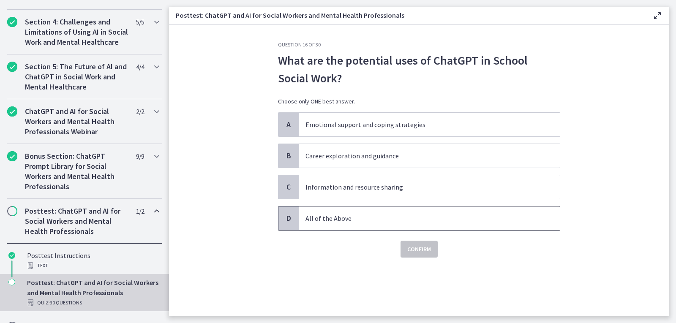
click at [488, 224] on span "All of the Above" at bounding box center [429, 219] width 261 height 24
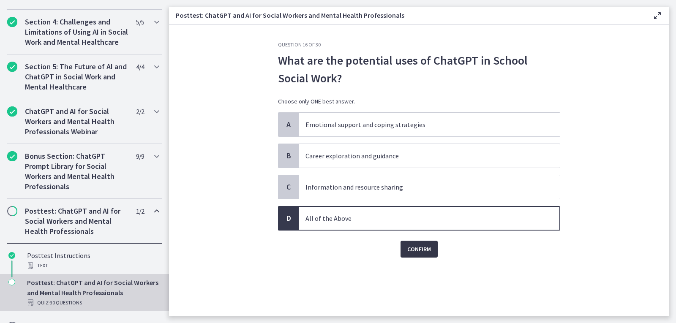
click at [418, 248] on span "Confirm" at bounding box center [419, 249] width 24 height 10
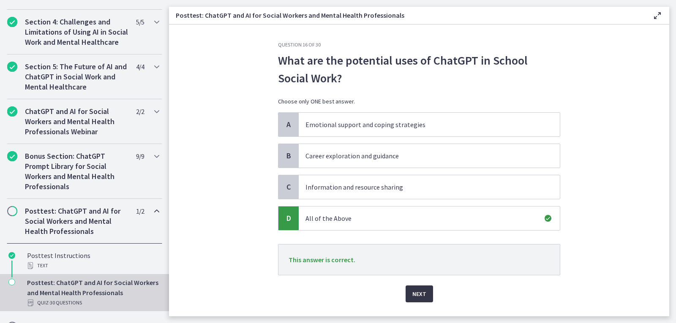
click at [412, 293] on span "Next" at bounding box center [419, 294] width 14 height 10
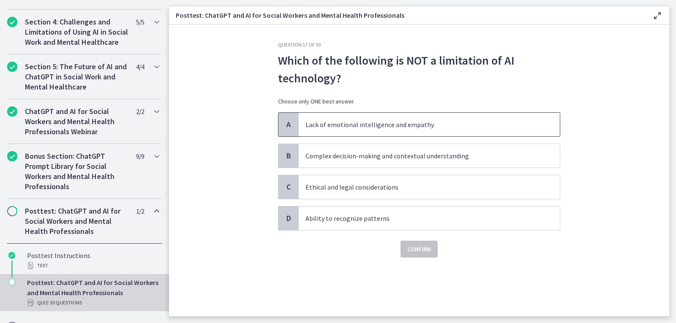
click at [457, 122] on p "Lack of emotional intelligence and empathy" at bounding box center [420, 125] width 231 height 10
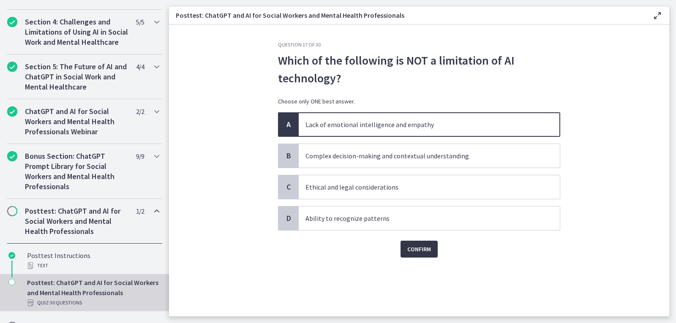
click at [422, 248] on span "Confirm" at bounding box center [419, 249] width 24 height 10
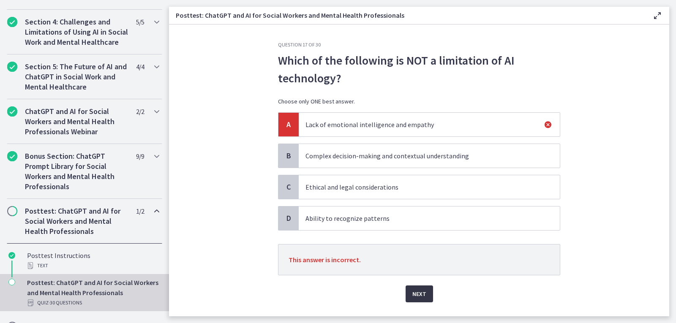
click at [424, 296] on button "Next" at bounding box center [418, 294] width 27 height 17
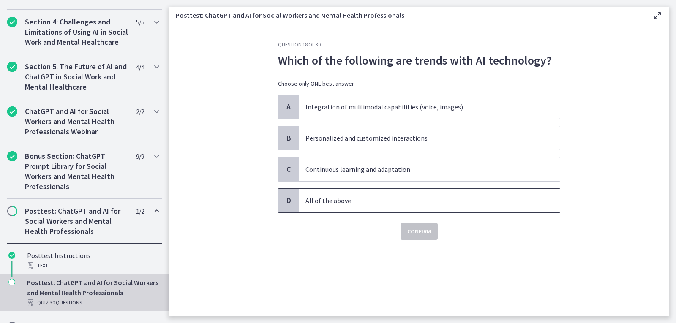
click at [432, 194] on span "All of the above" at bounding box center [429, 201] width 261 height 24
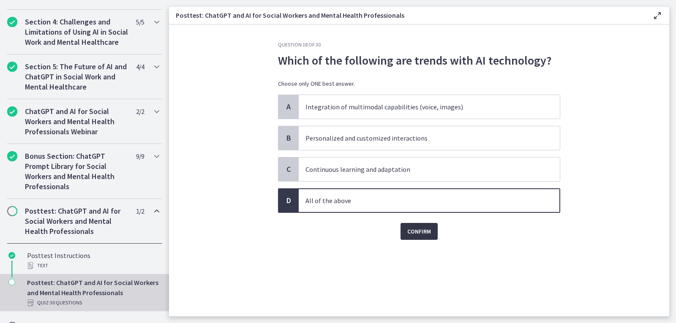
click at [424, 228] on span "Confirm" at bounding box center [419, 231] width 24 height 10
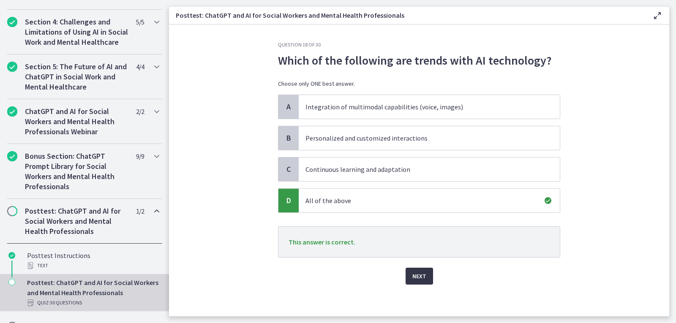
click at [421, 283] on button "Next" at bounding box center [418, 276] width 27 height 17
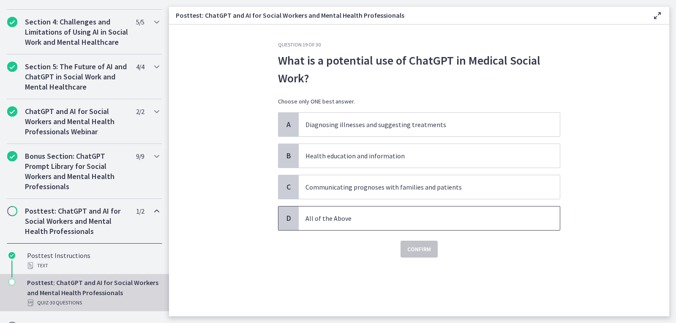
click at [440, 216] on p "All of the Above" at bounding box center [420, 218] width 231 height 10
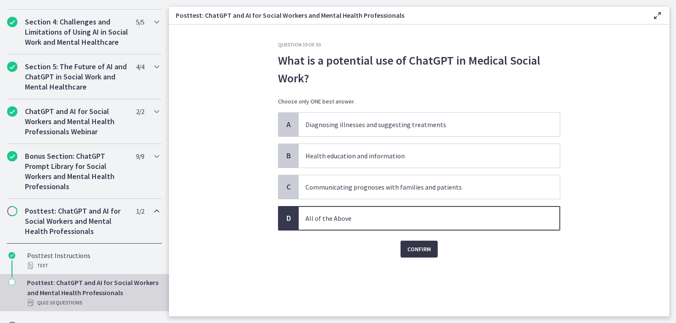
click at [430, 248] on span "Confirm" at bounding box center [419, 249] width 24 height 10
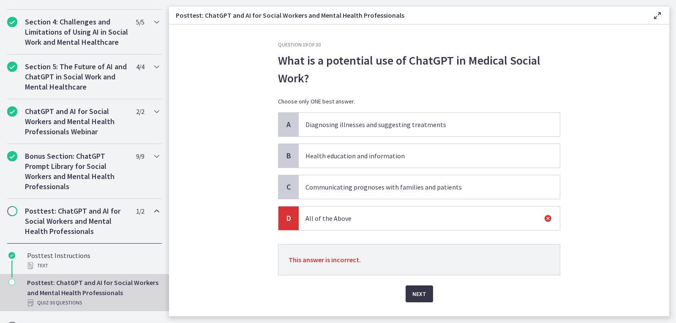
click at [414, 299] on span "Next" at bounding box center [419, 294] width 14 height 10
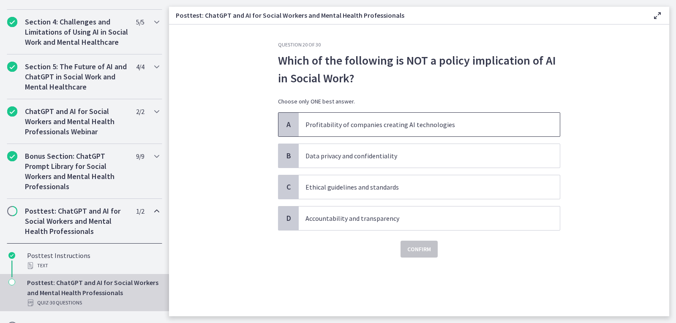
click at [459, 126] on p "Profitability of companies creating AI technologies" at bounding box center [420, 125] width 231 height 10
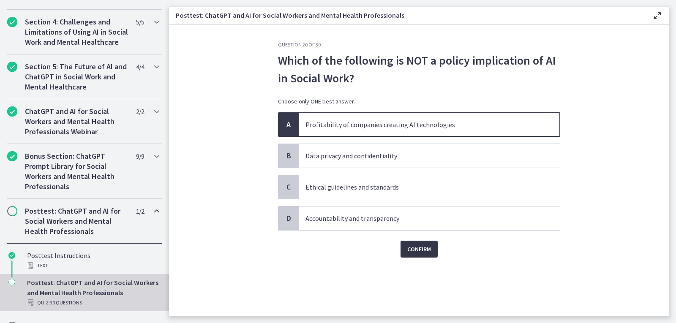
click at [430, 250] on span "Confirm" at bounding box center [419, 249] width 24 height 10
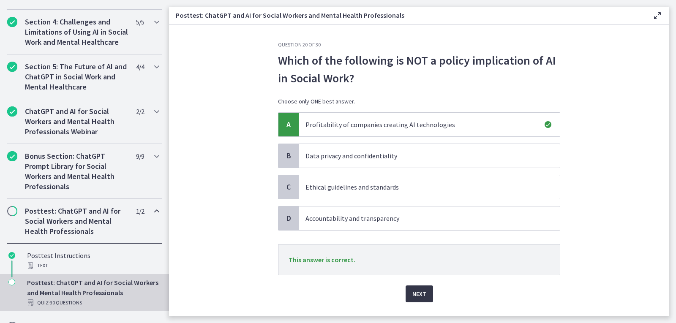
click at [420, 287] on button "Next" at bounding box center [418, 294] width 27 height 17
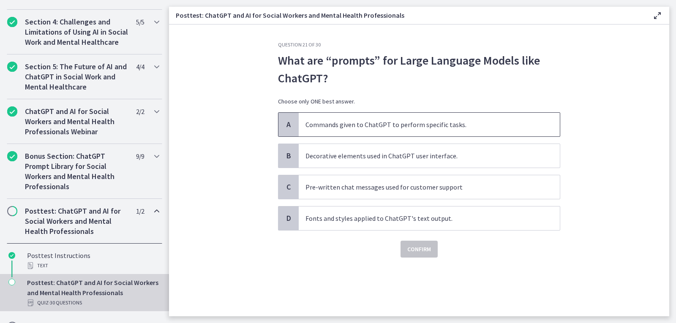
click at [445, 129] on p "Commands given to ChatGPT to perform specific tasks." at bounding box center [420, 125] width 231 height 10
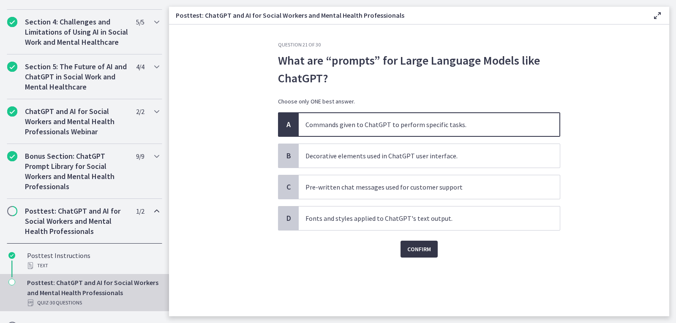
click at [433, 248] on button "Confirm" at bounding box center [418, 249] width 37 height 17
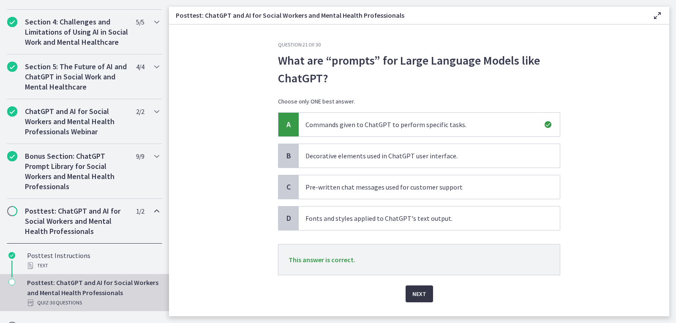
click at [416, 292] on span "Next" at bounding box center [419, 294] width 14 height 10
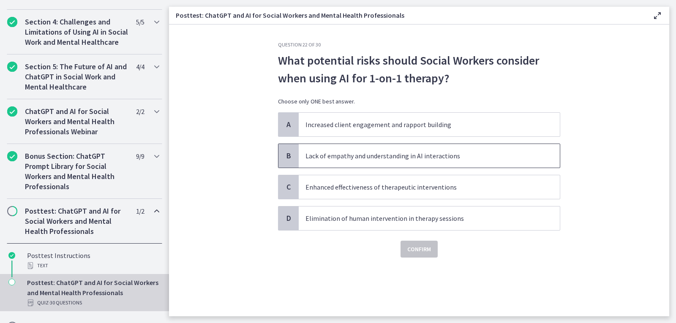
click at [434, 159] on p "Lack of empathy and understanding in AI interactions" at bounding box center [420, 156] width 231 height 10
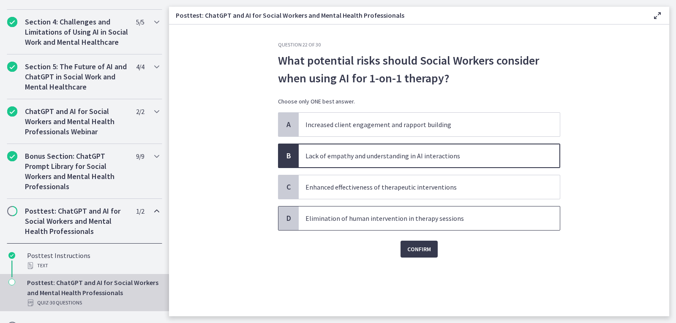
click at [435, 224] on span "Elimination of human intervention in therapy sessions" at bounding box center [429, 219] width 261 height 24
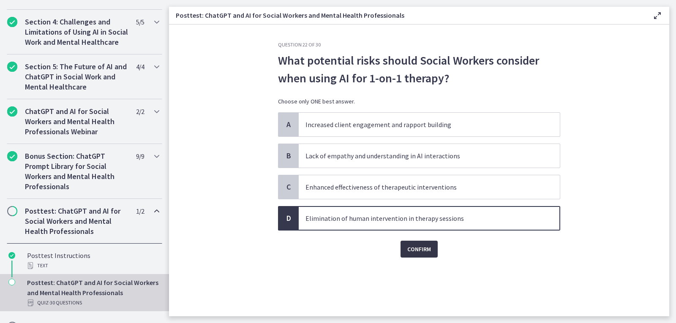
click at [421, 246] on span "Confirm" at bounding box center [419, 249] width 24 height 10
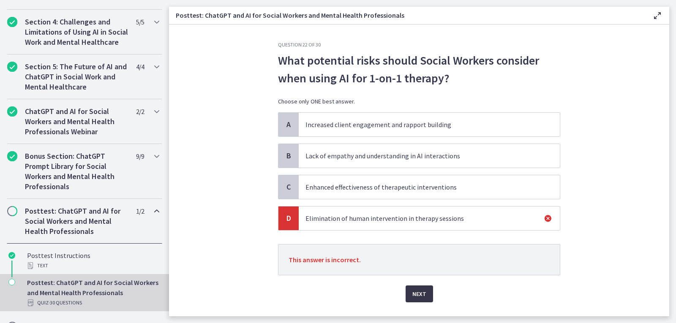
click at [416, 291] on span "Next" at bounding box center [419, 294] width 14 height 10
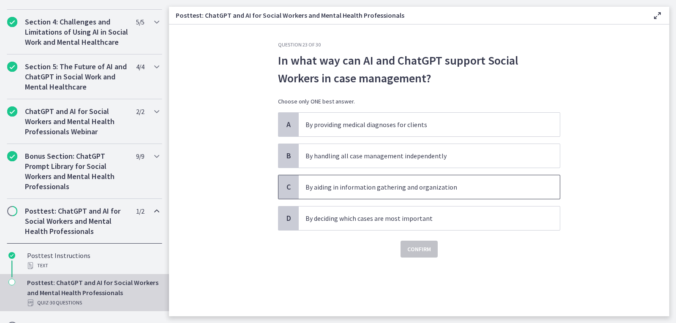
click at [388, 188] on p "By aiding in information gathering and organization" at bounding box center [420, 187] width 231 height 10
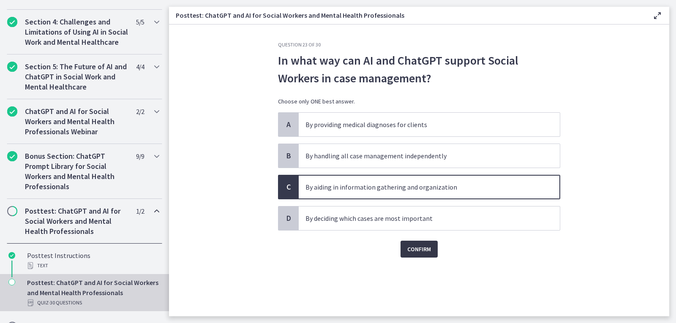
click at [409, 248] on span "Confirm" at bounding box center [419, 249] width 24 height 10
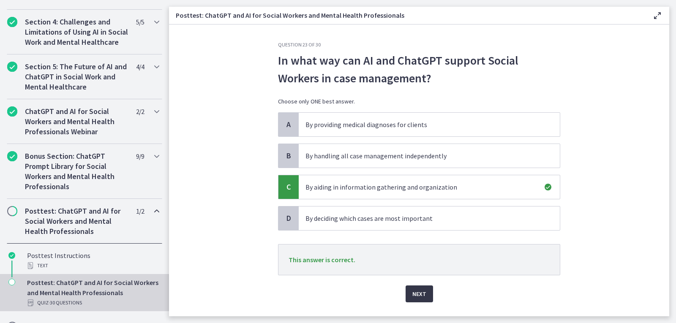
click at [417, 292] on span "Next" at bounding box center [419, 294] width 14 height 10
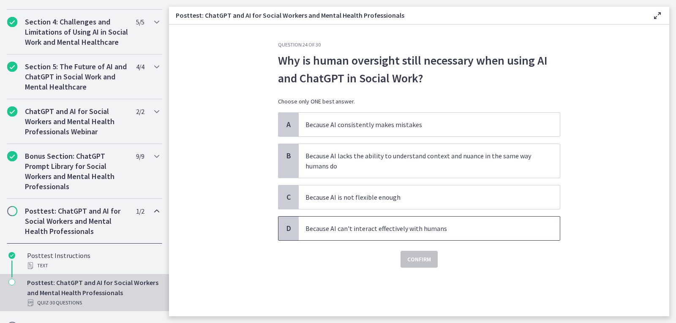
click at [424, 237] on span "Because AI can't interact effectively with humans" at bounding box center [429, 229] width 261 height 24
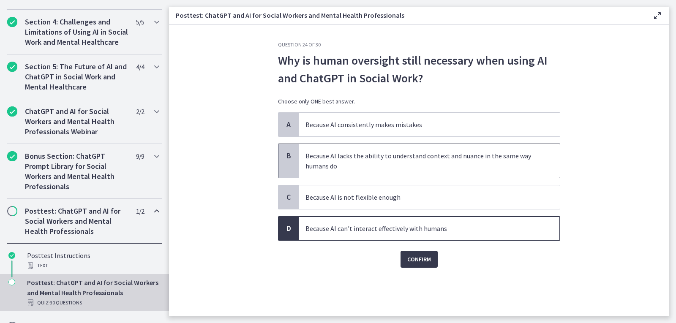
click at [444, 166] on p "Because AI lacks the ability to understand context and nuance in the same way h…" at bounding box center [420, 161] width 231 height 20
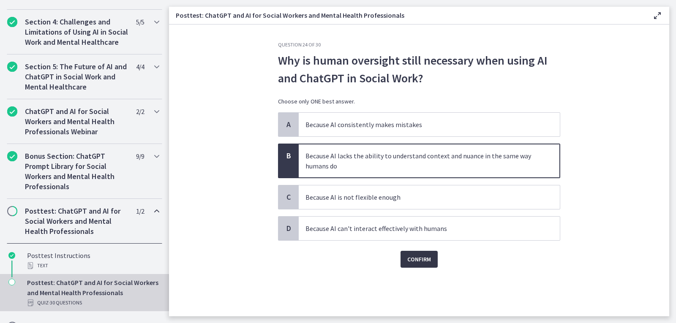
click at [408, 257] on span "Confirm" at bounding box center [419, 259] width 24 height 10
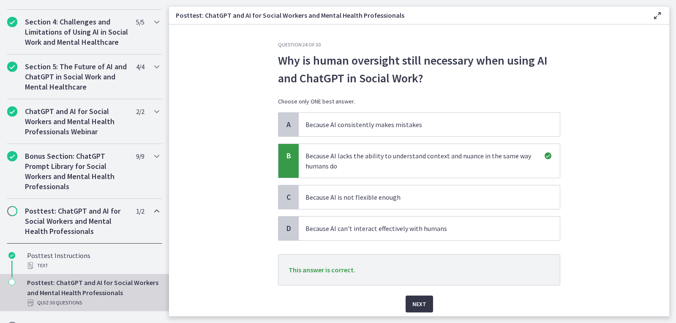
click at [413, 308] on span "Next" at bounding box center [419, 304] width 14 height 10
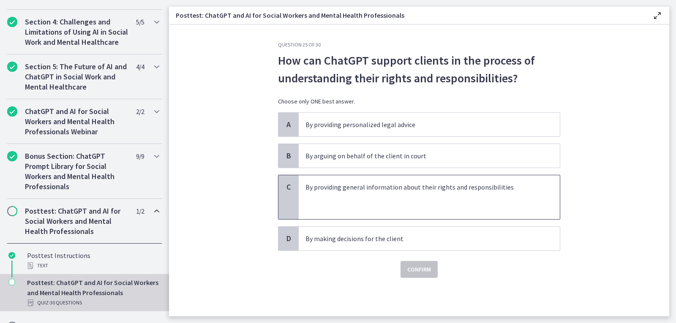
click at [455, 196] on p at bounding box center [420, 197] width 231 height 10
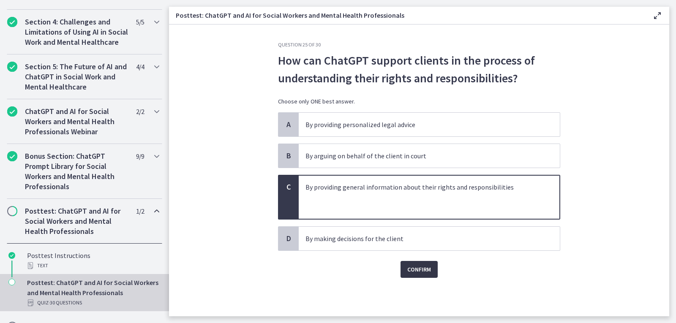
click at [429, 268] on span "Confirm" at bounding box center [419, 269] width 24 height 10
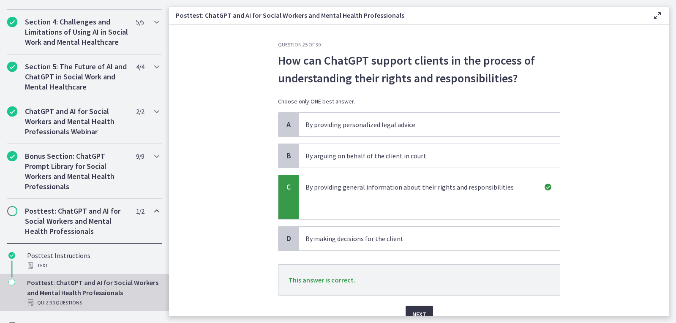
click at [418, 310] on span "Next" at bounding box center [419, 314] width 14 height 10
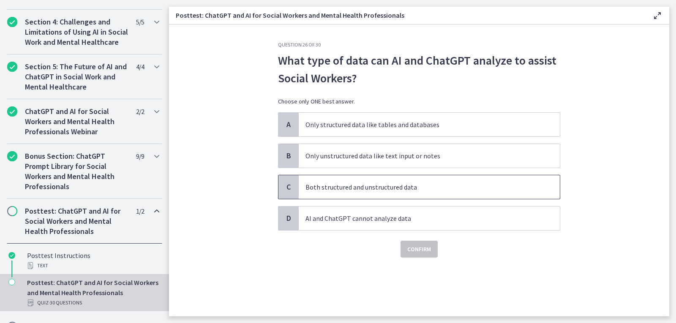
click at [487, 183] on p "Both structured and unstructured data" at bounding box center [420, 187] width 231 height 10
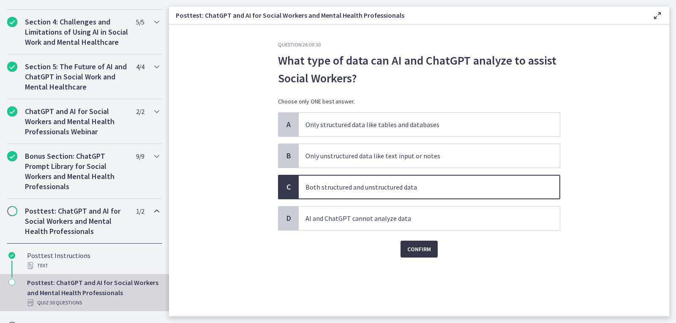
click at [416, 247] on span "Confirm" at bounding box center [419, 249] width 24 height 10
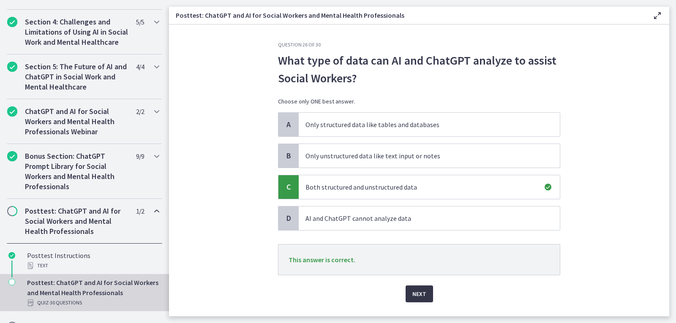
click at [424, 291] on button "Next" at bounding box center [418, 294] width 27 height 17
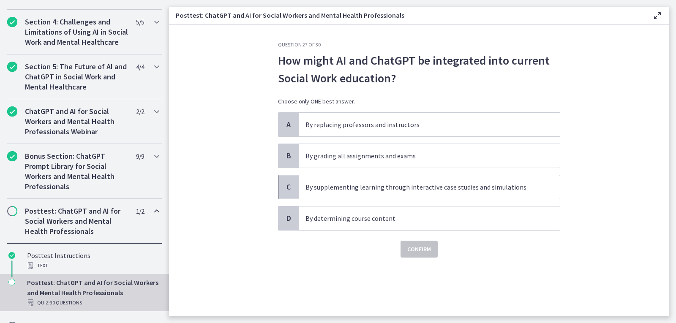
click at [469, 187] on p "By supplementing learning through interactive case studies and simulations" at bounding box center [420, 187] width 231 height 10
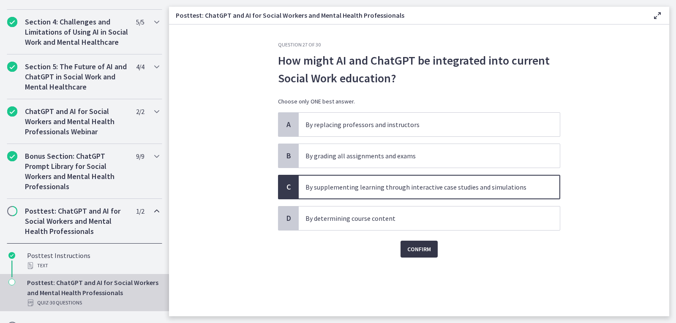
click at [428, 255] on button "Confirm" at bounding box center [418, 249] width 37 height 17
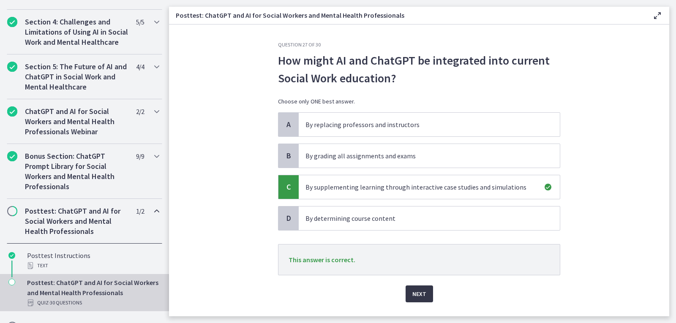
click at [419, 294] on span "Next" at bounding box center [419, 294] width 14 height 10
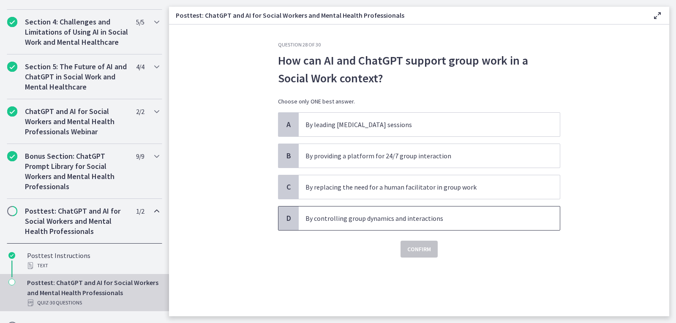
click at [469, 210] on span "By controlling group dynamics and interactions" at bounding box center [429, 219] width 261 height 24
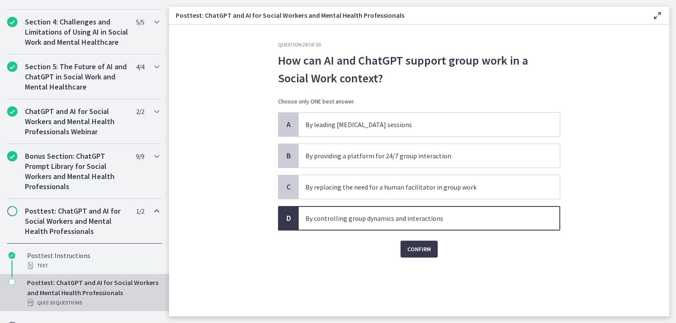
click at [430, 223] on p "By controlling group dynamics and interactions" at bounding box center [420, 218] width 231 height 10
click at [460, 156] on p "By providing a platform for 24/7 group interaction" at bounding box center [420, 156] width 231 height 10
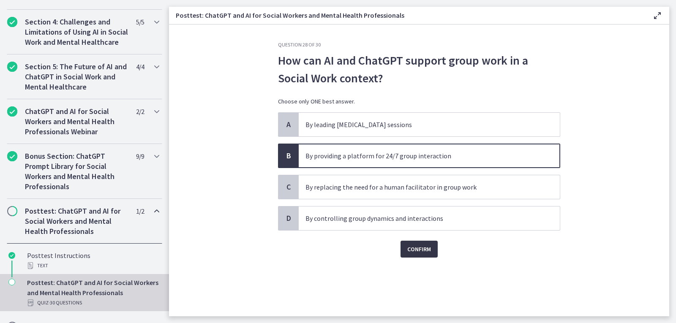
click at [427, 247] on span "Confirm" at bounding box center [419, 249] width 24 height 10
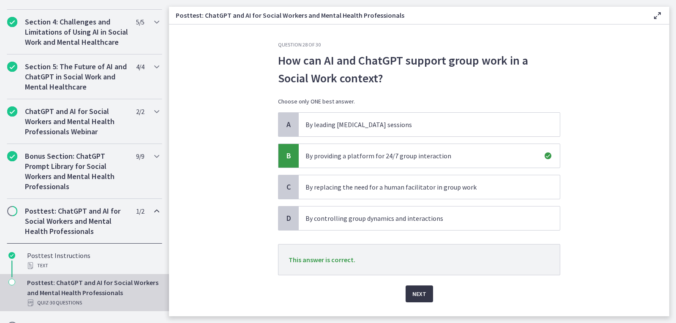
click at [424, 292] on button "Next" at bounding box center [418, 294] width 27 height 17
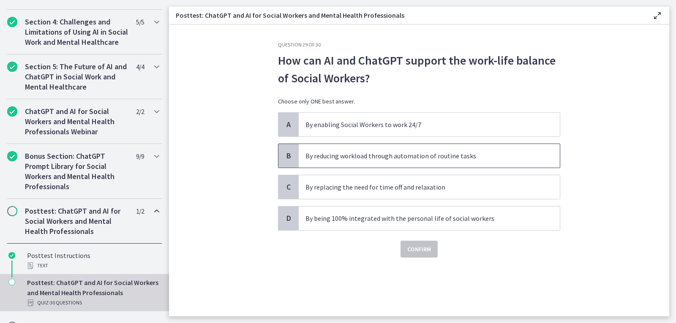
click at [473, 153] on p "By reducing workload through automation of routine tasks" at bounding box center [420, 156] width 231 height 10
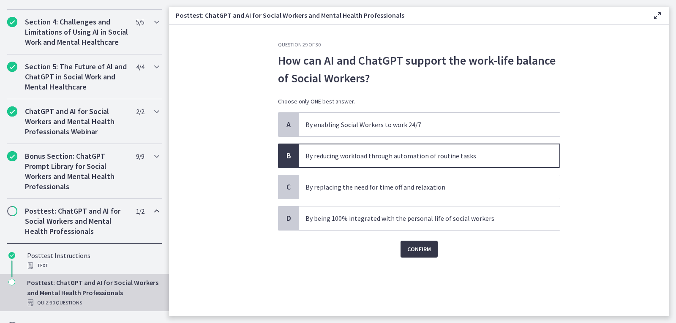
click at [431, 252] on button "Confirm" at bounding box center [418, 249] width 37 height 17
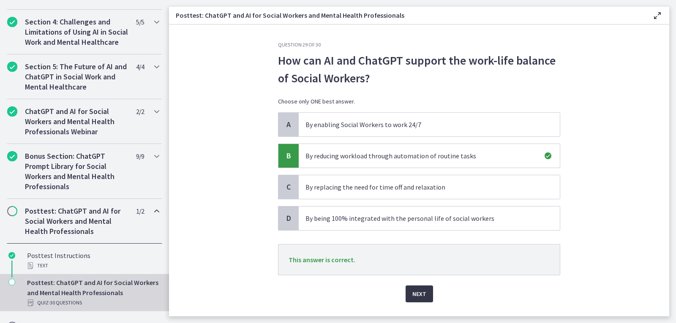
click at [416, 296] on span "Next" at bounding box center [419, 294] width 14 height 10
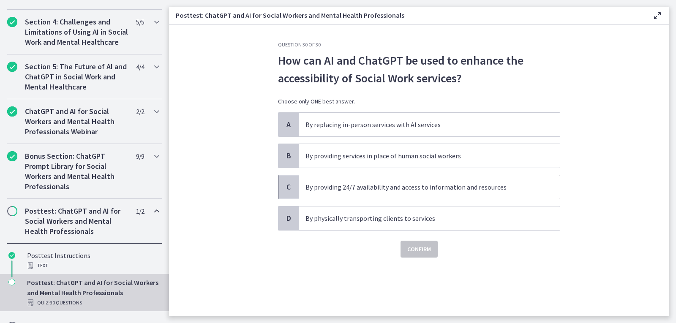
click at [471, 193] on span "By providing 24/7 availability and access to information and resources" at bounding box center [429, 187] width 261 height 24
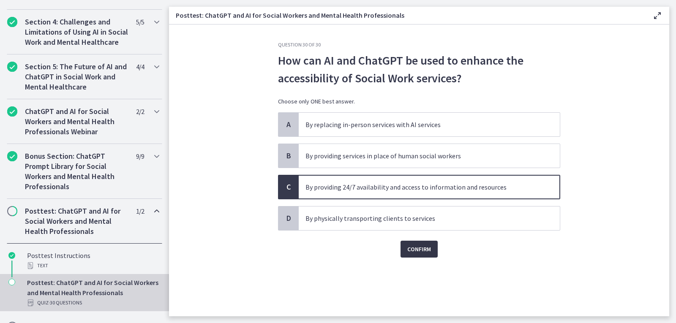
click at [429, 243] on button "Confirm" at bounding box center [418, 249] width 37 height 17
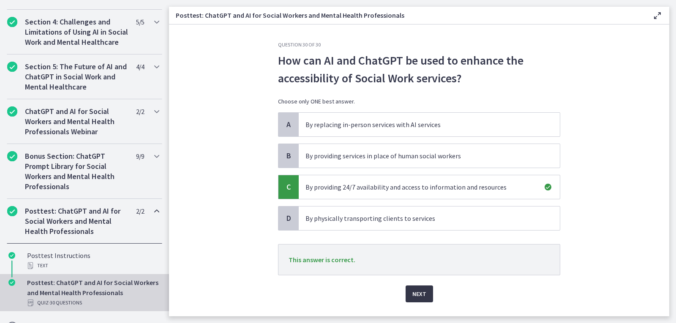
click at [412, 294] on span "Next" at bounding box center [419, 294] width 14 height 10
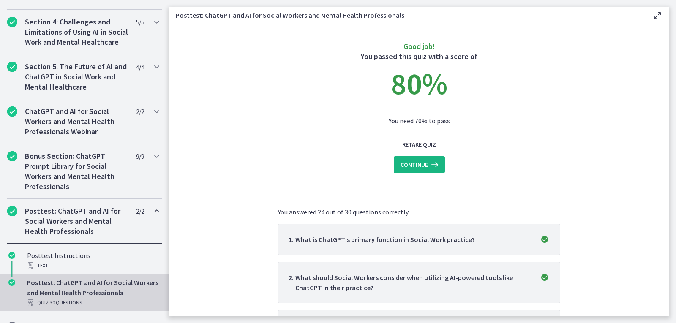
click at [429, 171] on button "Continue" at bounding box center [419, 164] width 51 height 17
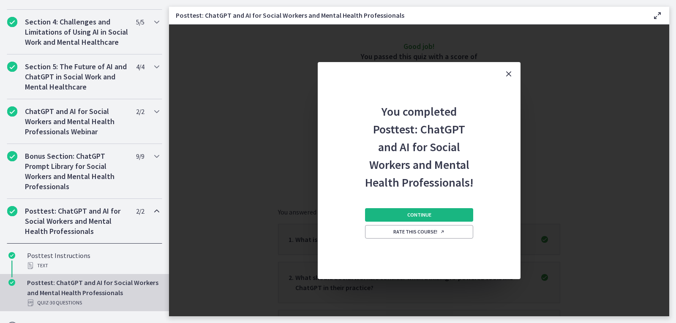
click at [438, 214] on button "Continue" at bounding box center [419, 215] width 108 height 14
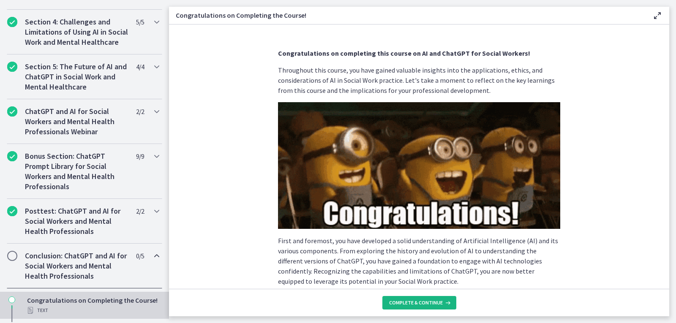
click at [438, 301] on span "Complete & continue" at bounding box center [416, 302] width 54 height 7
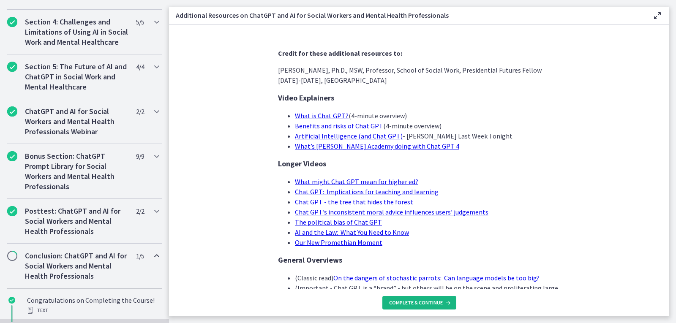
click at [440, 308] on button "Complete & continue" at bounding box center [419, 303] width 74 height 14
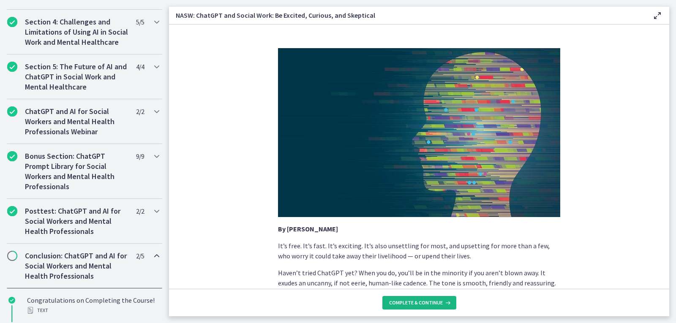
click at [440, 308] on button "Complete & continue" at bounding box center [419, 303] width 74 height 14
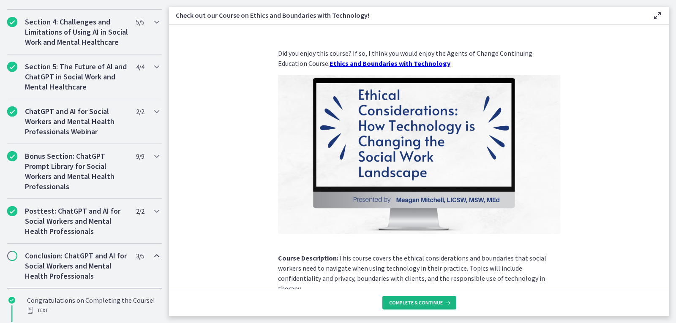
click at [440, 308] on button "Complete & continue" at bounding box center [419, 303] width 74 height 14
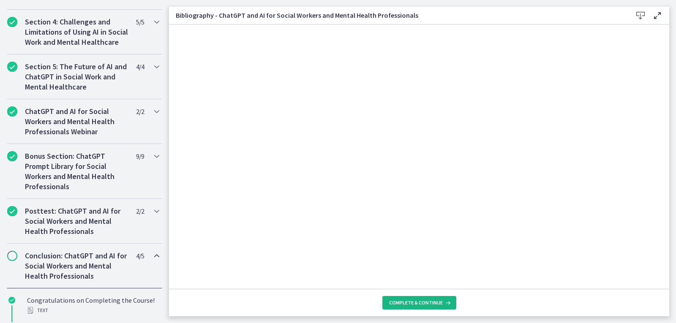
click at [443, 300] on icon at bounding box center [447, 302] width 8 height 7
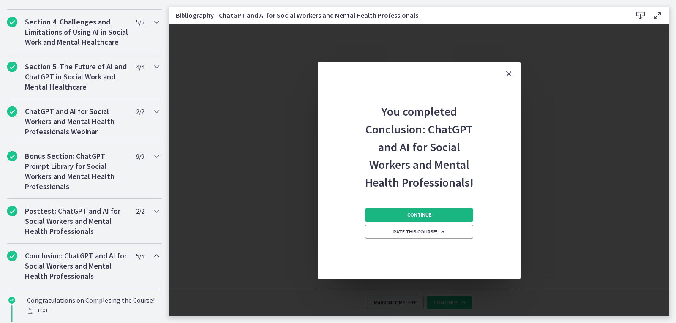
click at [443, 211] on button "Continue" at bounding box center [419, 215] width 108 height 14
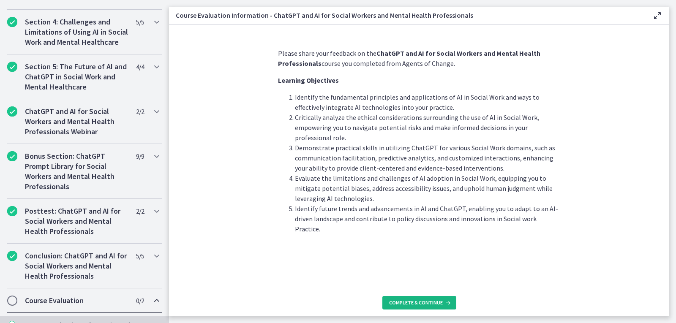
click at [431, 307] on button "Complete & continue" at bounding box center [419, 303] width 74 height 14
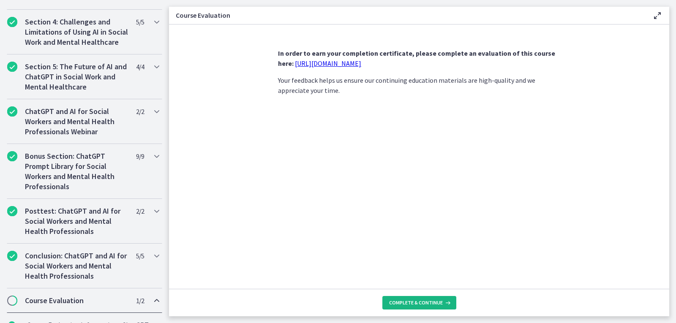
click at [433, 305] on span "Complete & continue" at bounding box center [416, 302] width 54 height 7
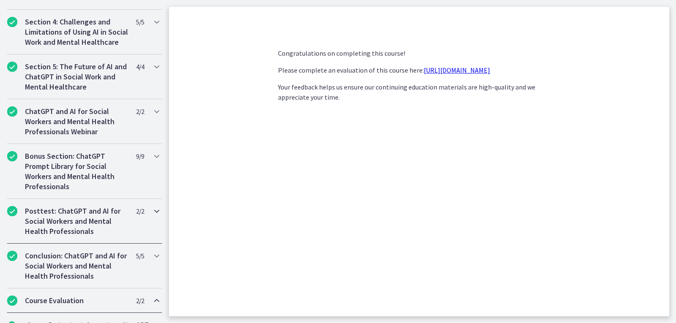
scroll to position [454, 0]
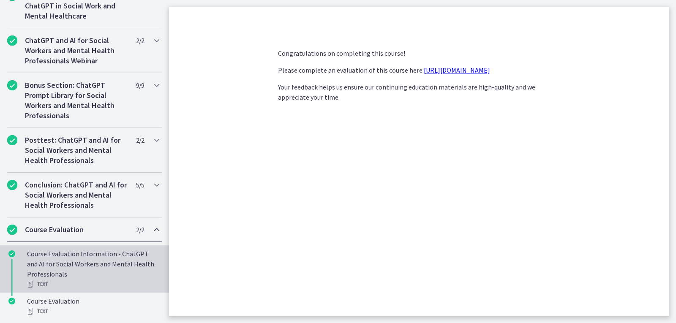
click at [116, 273] on div "Course Evaluation Information - ChatGPT and AI for Social Workers and Mental He…" at bounding box center [93, 269] width 132 height 41
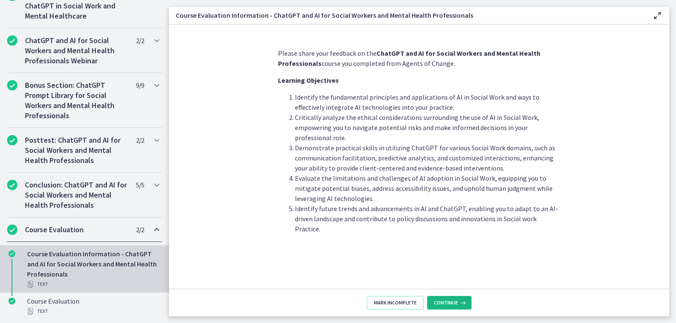
click at [444, 303] on span "Continue" at bounding box center [446, 302] width 24 height 7
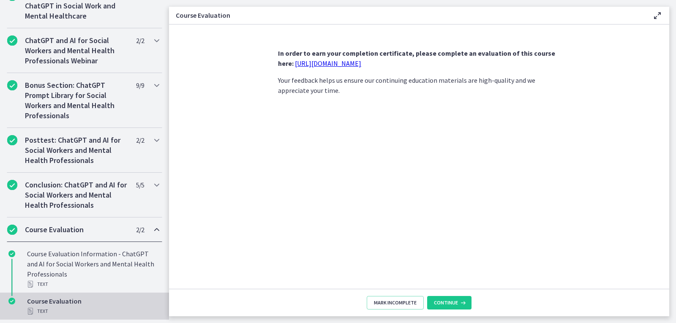
click at [444, 295] on footer "Mark Incomplete Continue" at bounding box center [419, 302] width 500 height 27
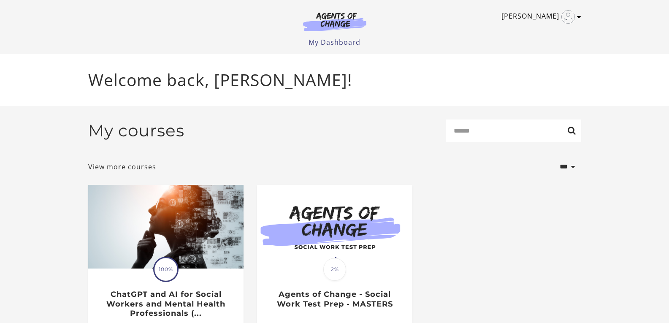
click at [574, 17] on img "Toggle menu" at bounding box center [569, 17] width 14 height 14
click at [544, 36] on link "My Account" at bounding box center [546, 31] width 74 height 14
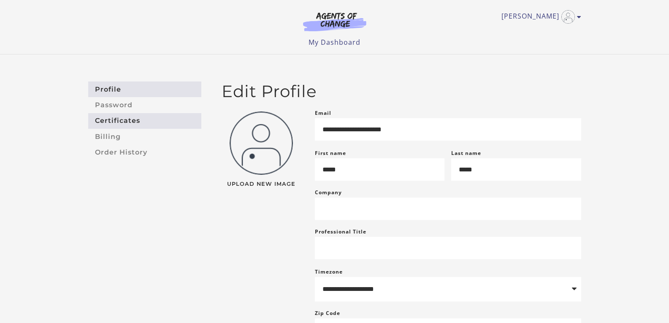
click at [136, 127] on link "Certificates" at bounding box center [144, 121] width 113 height 16
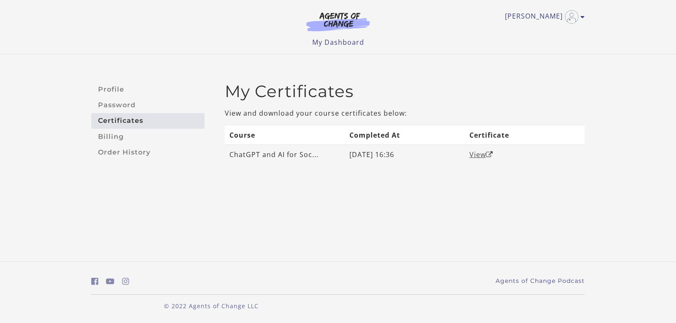
click at [484, 153] on link "View" at bounding box center [481, 154] width 24 height 9
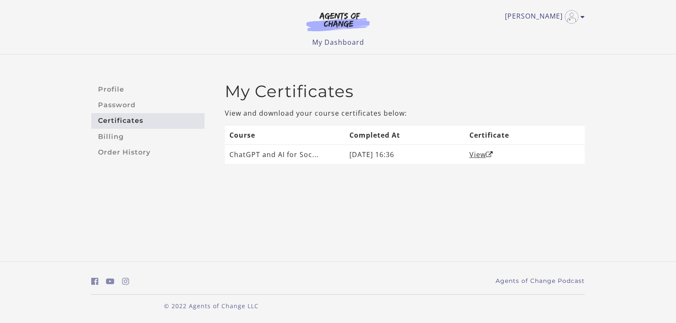
click at [355, 19] on img at bounding box center [337, 21] width 81 height 19
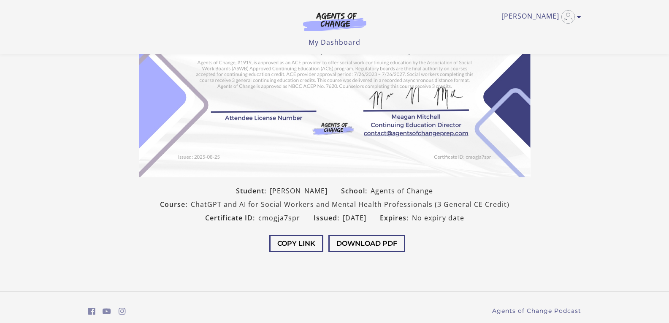
scroll to position [127, 0]
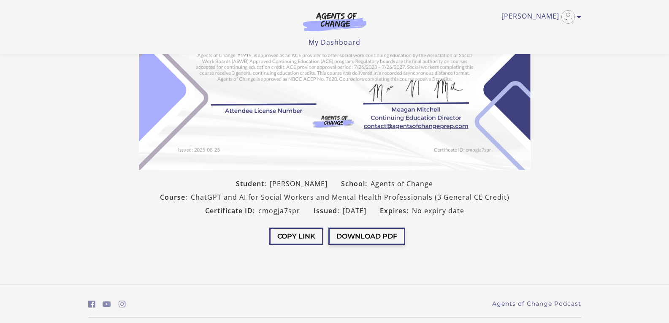
click at [372, 240] on button "Download PDF" at bounding box center [367, 236] width 77 height 17
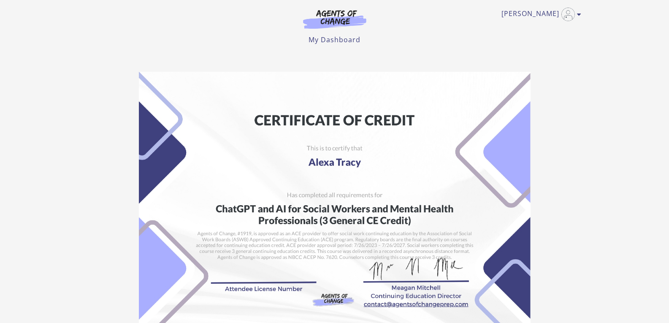
scroll to position [0, 0]
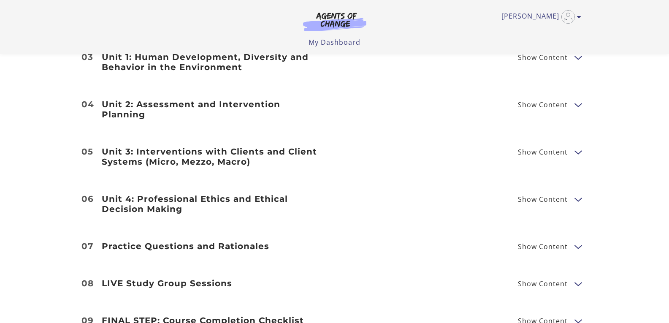
scroll to position [1436, 0]
